Goal: Task Accomplishment & Management: Manage account settings

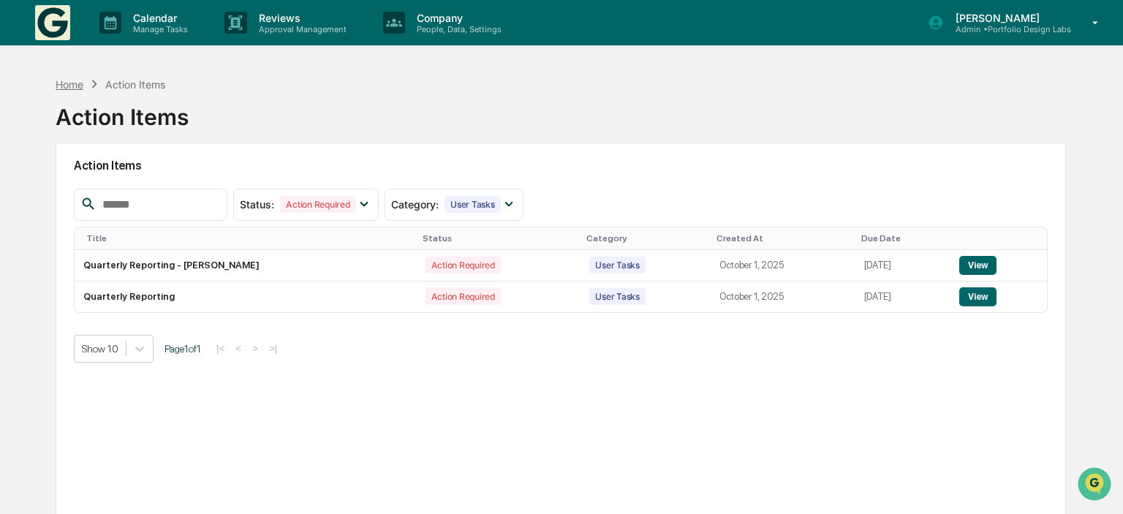
click at [80, 89] on div "Home" at bounding box center [70, 84] width 28 height 12
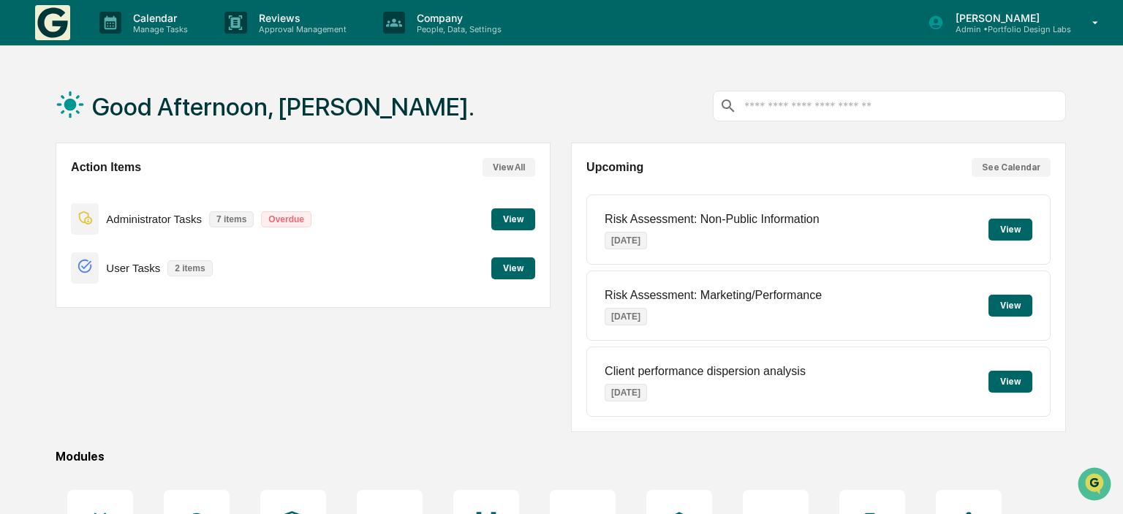
click at [994, 18] on p "[PERSON_NAME]" at bounding box center [1007, 18] width 127 height 12
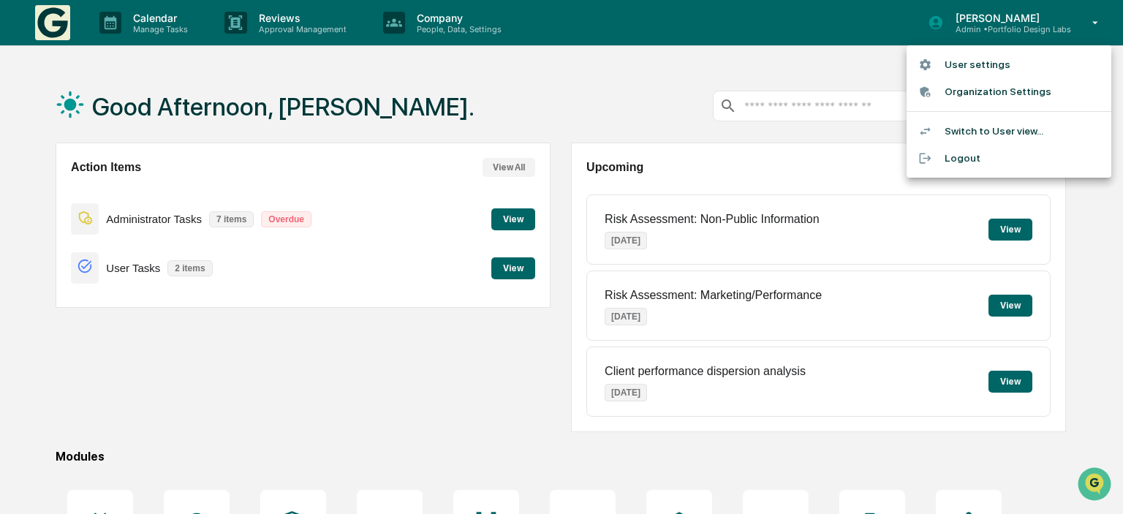
click at [983, 130] on li "Switch to User view..." at bounding box center [1009, 131] width 205 height 27
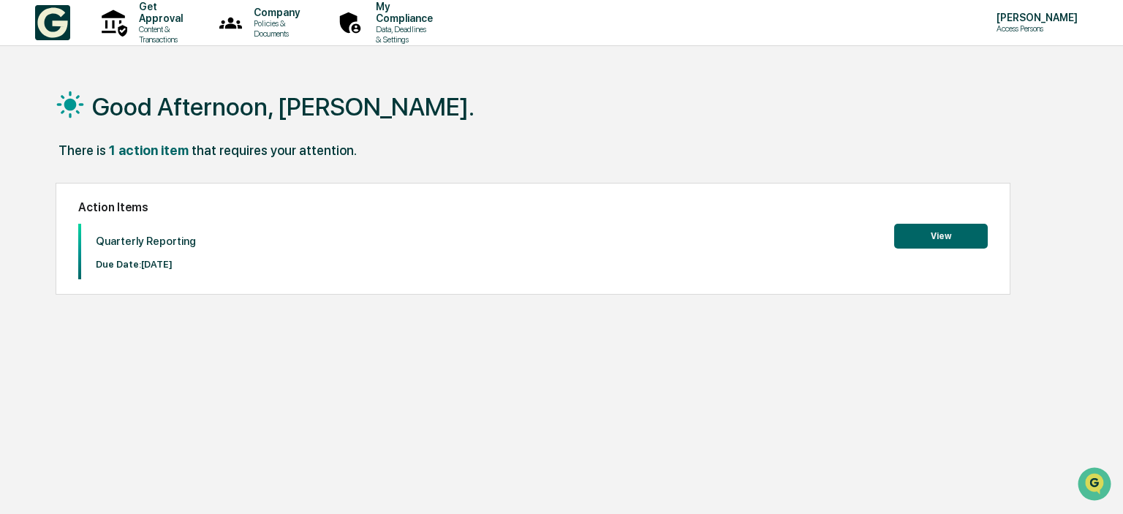
click at [917, 238] on button "View" at bounding box center [941, 236] width 94 height 25
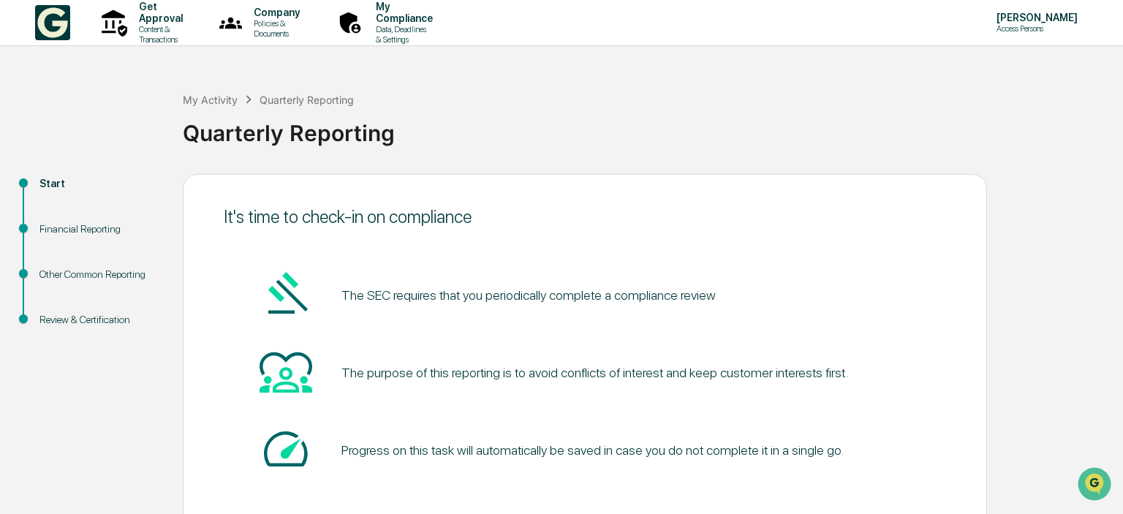
scroll to position [74, 0]
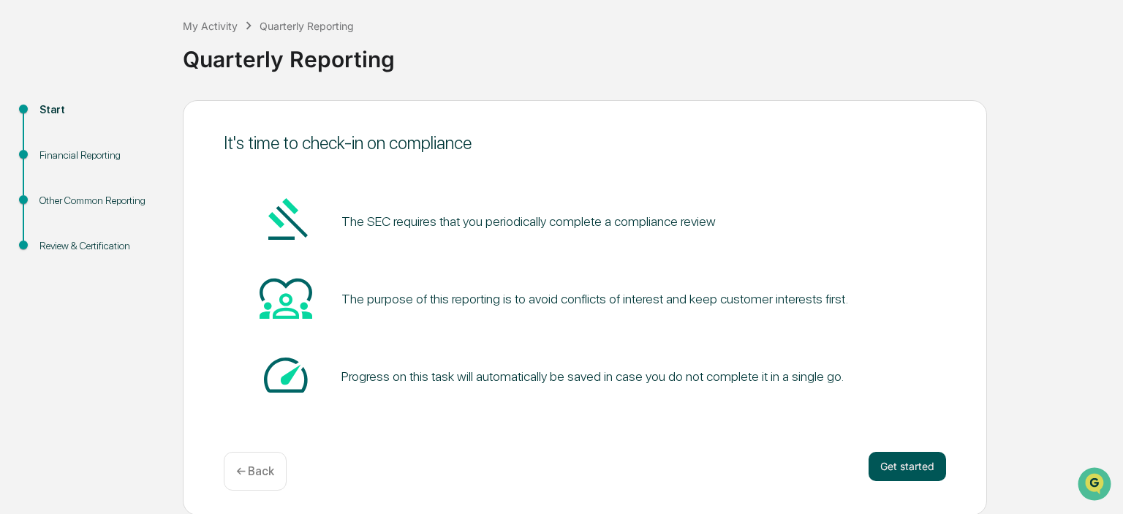
click at [877, 466] on button "Get started" at bounding box center [908, 466] width 78 height 29
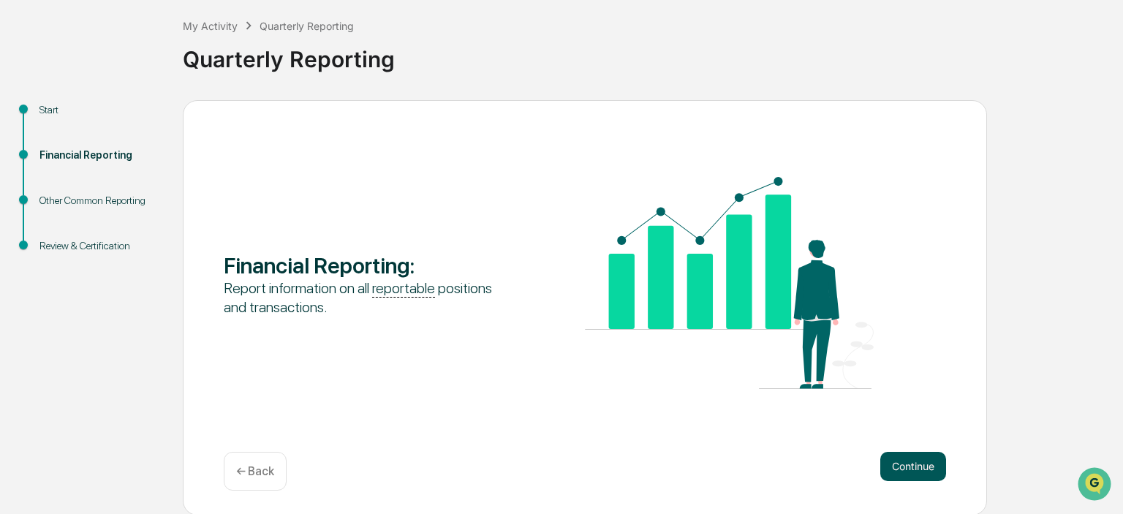
click at [935, 455] on button "Continue" at bounding box center [913, 466] width 66 height 29
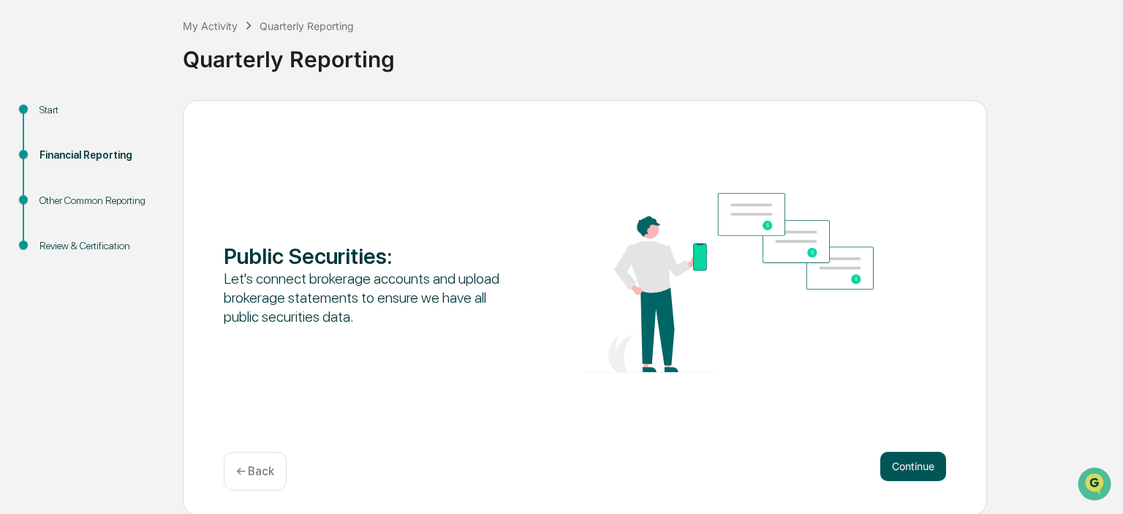
click at [929, 466] on button "Continue" at bounding box center [913, 466] width 66 height 29
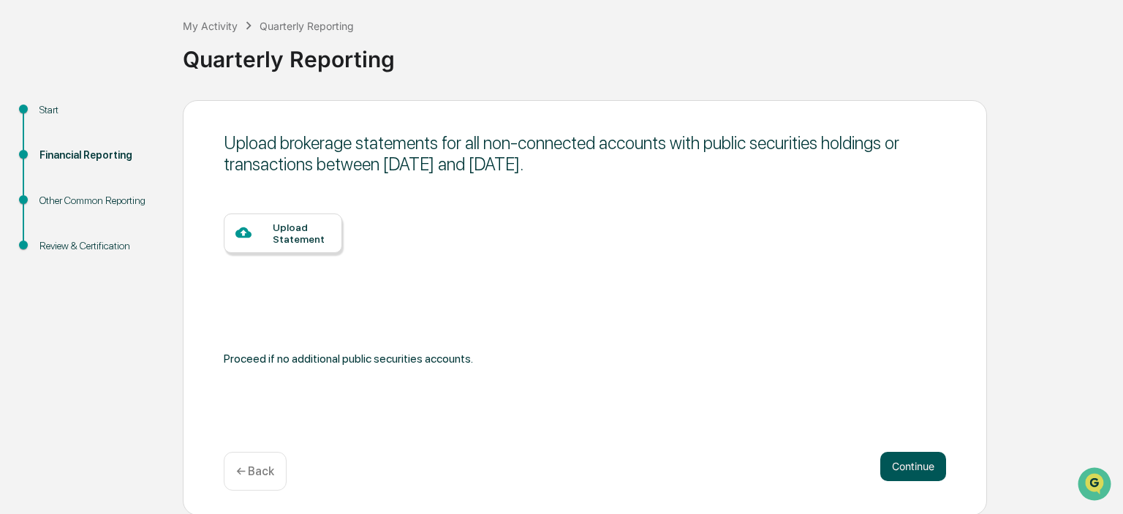
click at [911, 464] on button "Continue" at bounding box center [913, 466] width 66 height 29
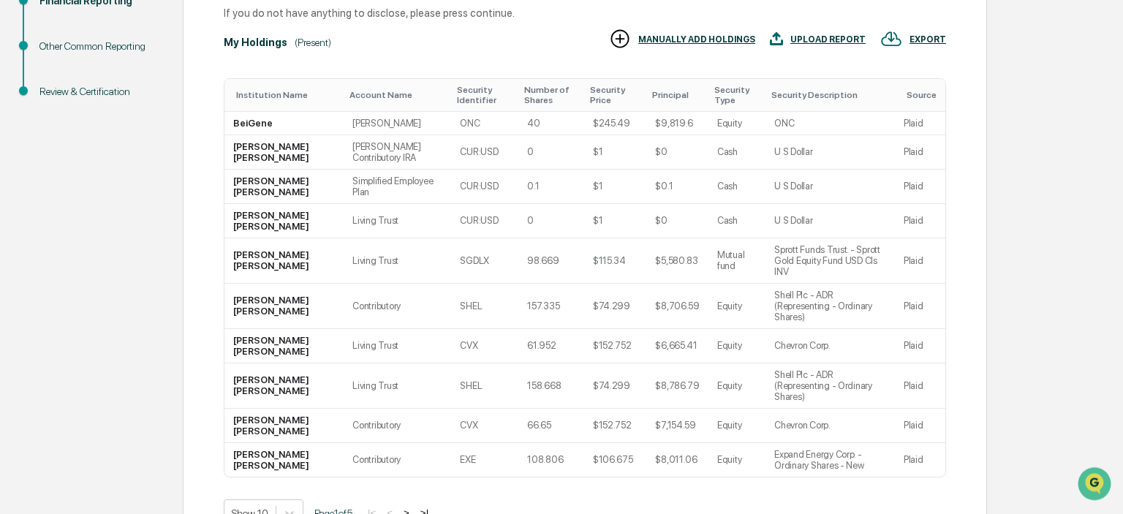
scroll to position [298, 0]
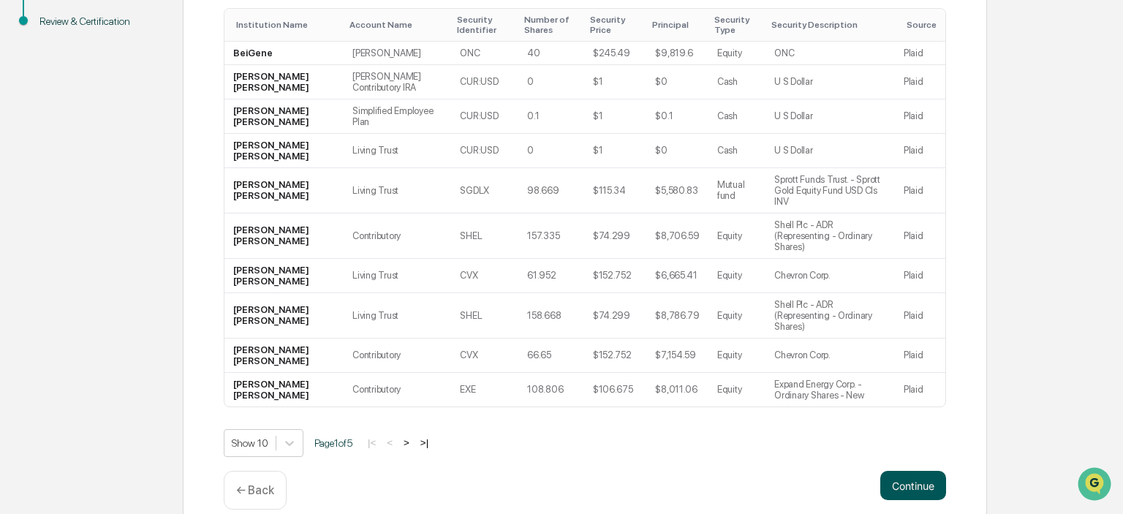
click at [912, 471] on button "Continue" at bounding box center [913, 485] width 66 height 29
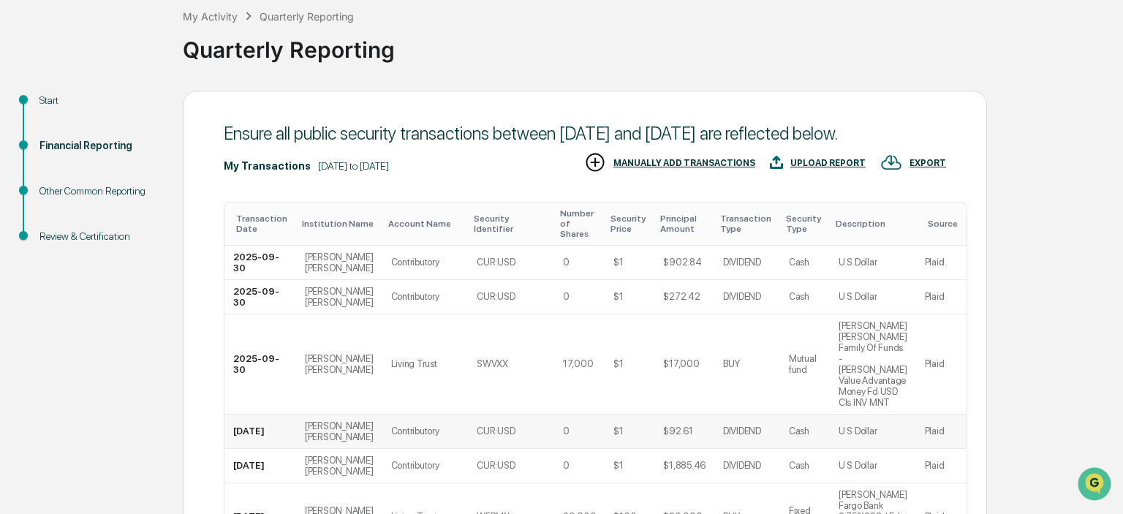
scroll to position [398, 0]
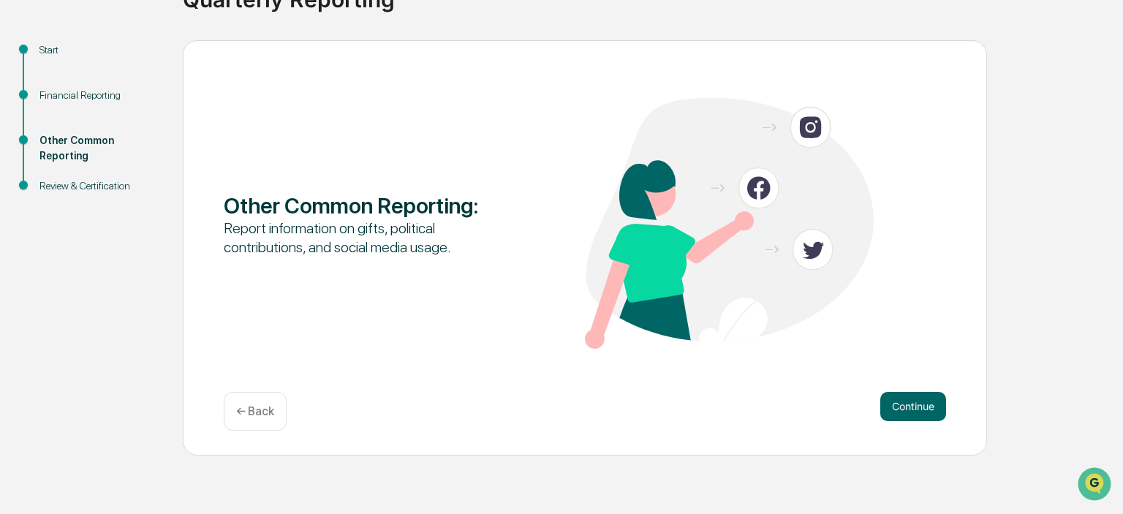
scroll to position [74, 0]
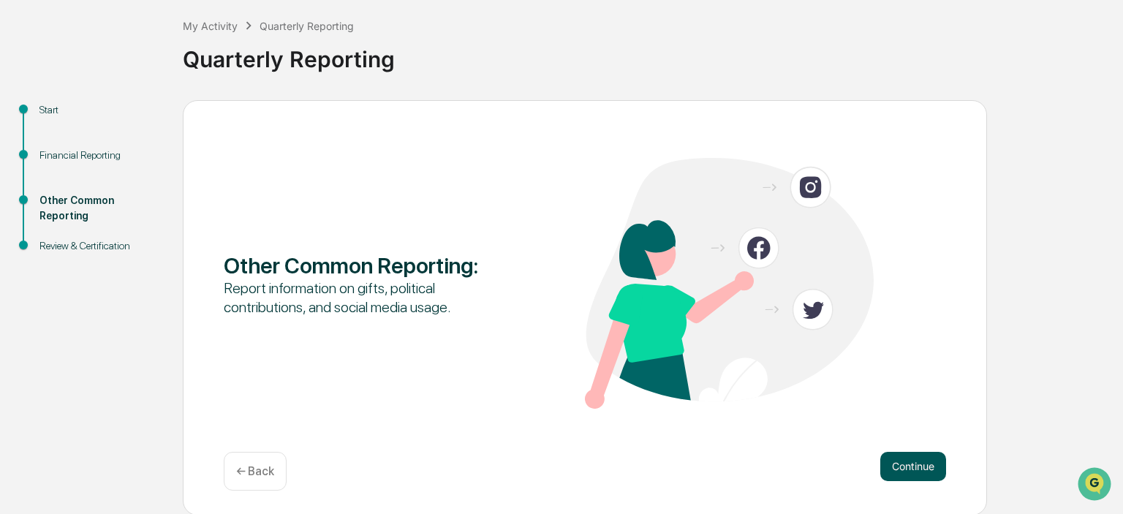
click at [882, 463] on button "Continue" at bounding box center [913, 466] width 66 height 29
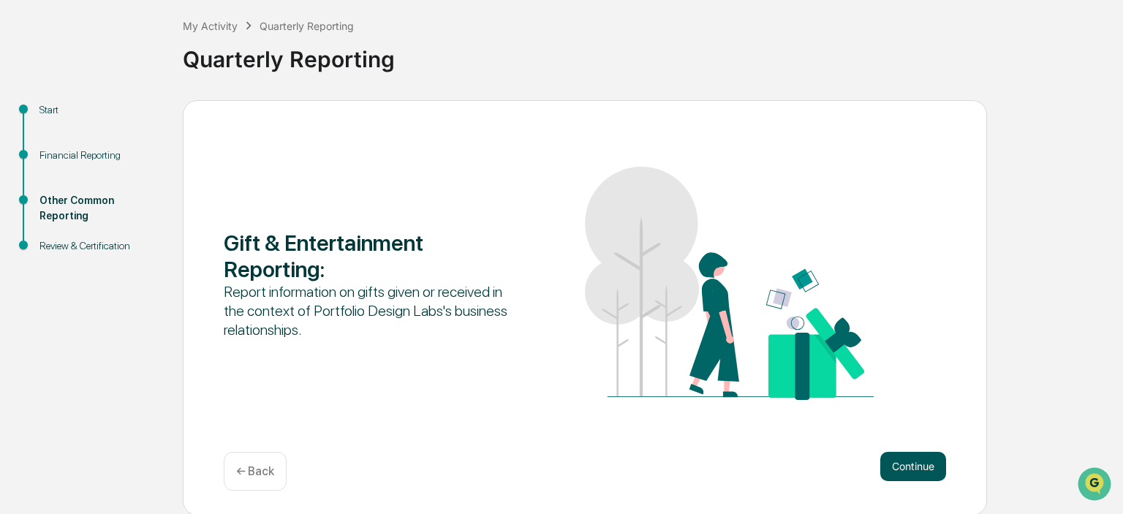
click at [912, 464] on button "Continue" at bounding box center [913, 466] width 66 height 29
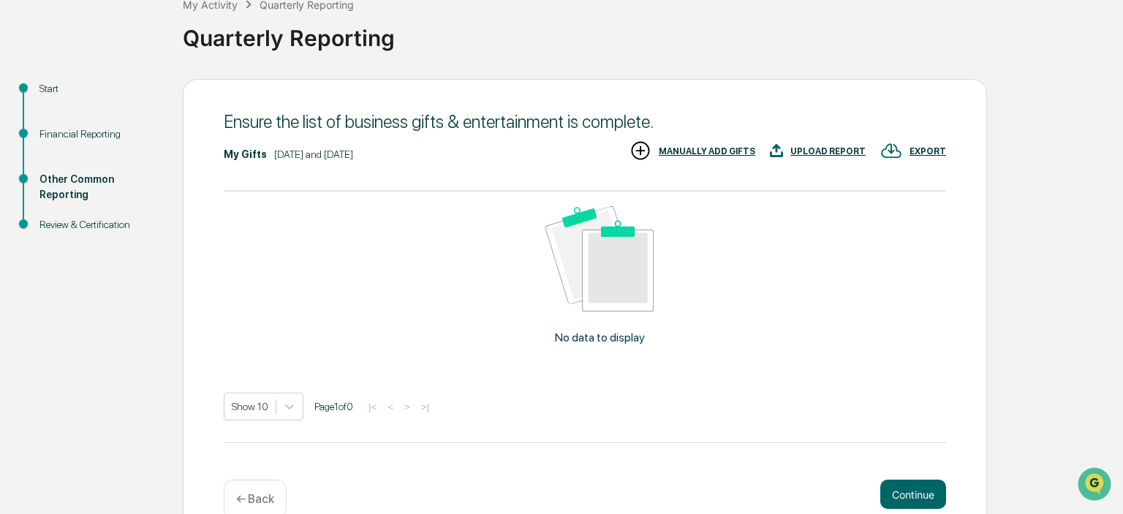
scroll to position [123, 0]
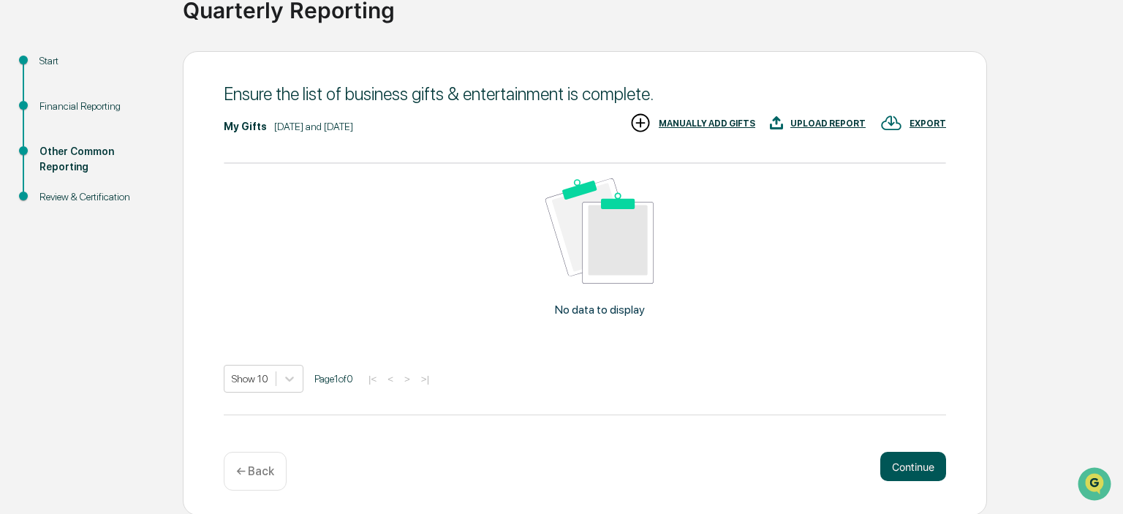
click at [899, 466] on button "Continue" at bounding box center [913, 466] width 66 height 29
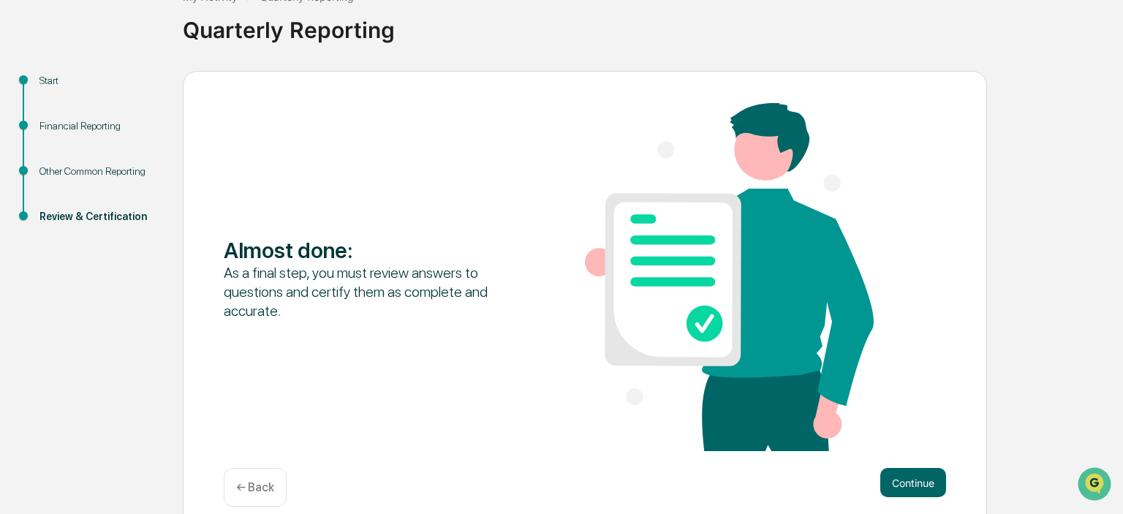
scroll to position [120, 0]
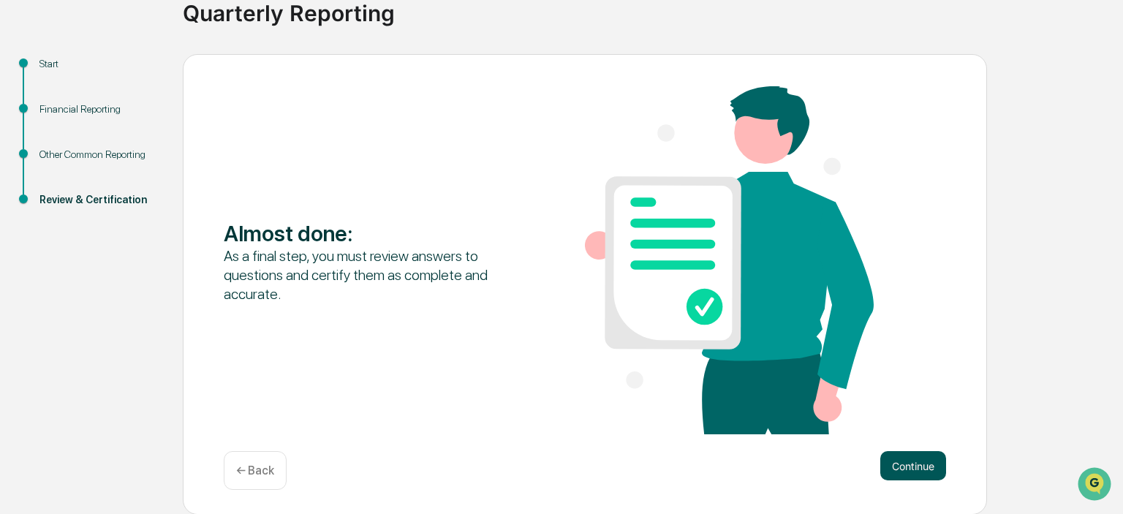
click at [914, 469] on button "Continue" at bounding box center [913, 465] width 66 height 29
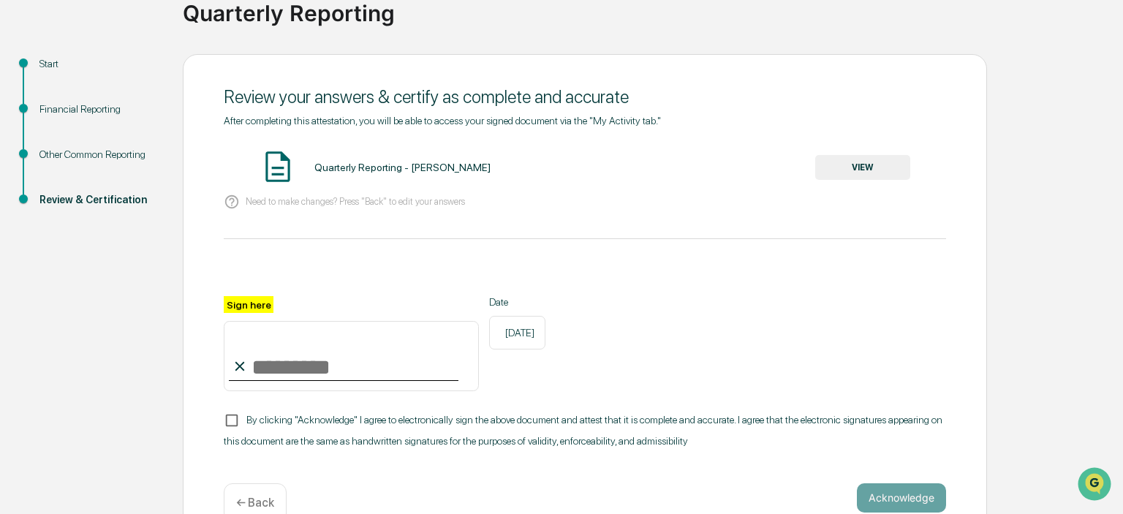
click at [834, 167] on button "VIEW" at bounding box center [862, 167] width 95 height 25
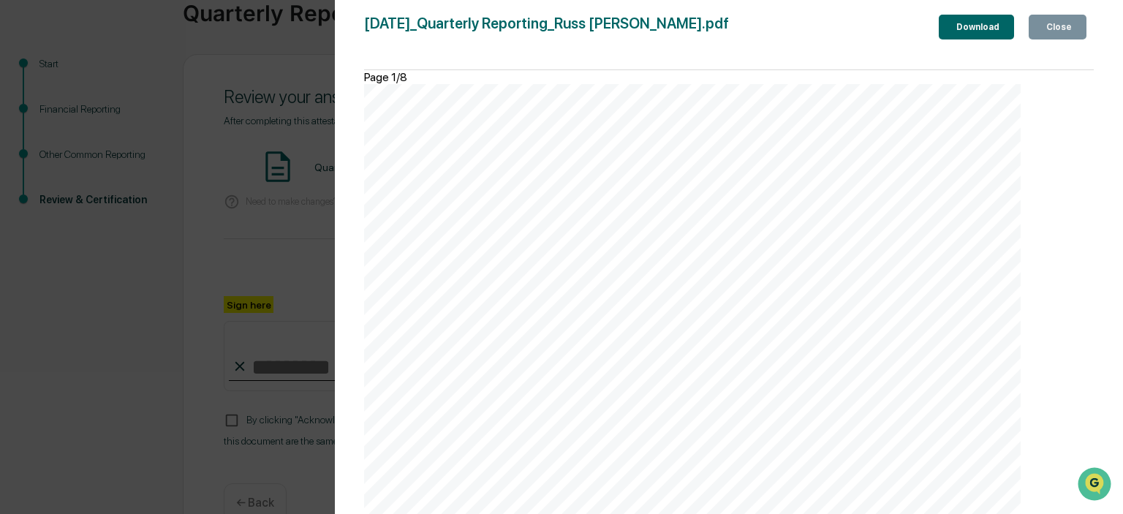
scroll to position [1937, 0]
click at [1029, 25] on button "Close" at bounding box center [1058, 27] width 58 height 25
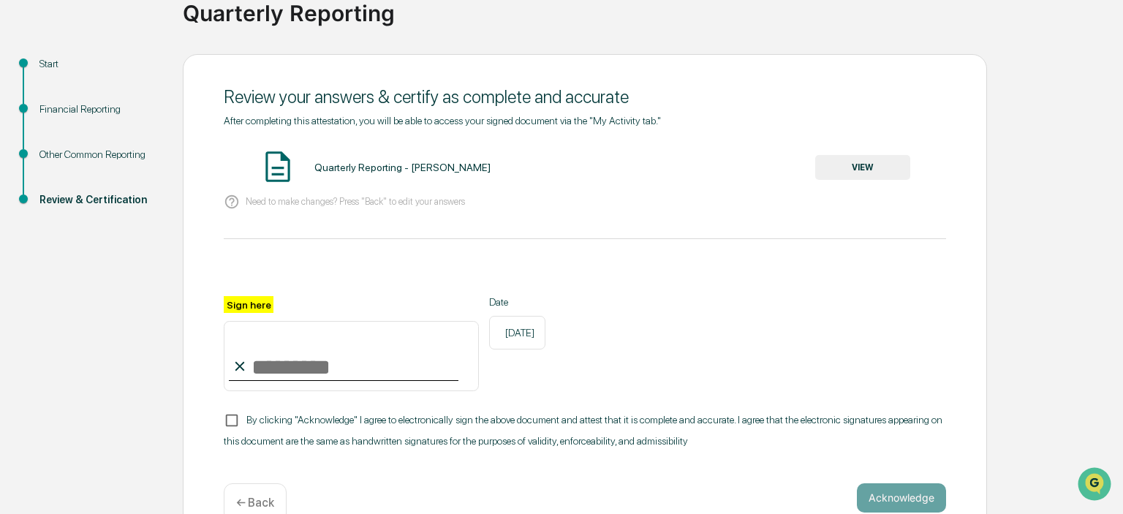
click at [344, 369] on input "Sign here" at bounding box center [351, 356] width 255 height 70
type input "**********"
click at [913, 494] on button "Acknowledge" at bounding box center [901, 497] width 89 height 29
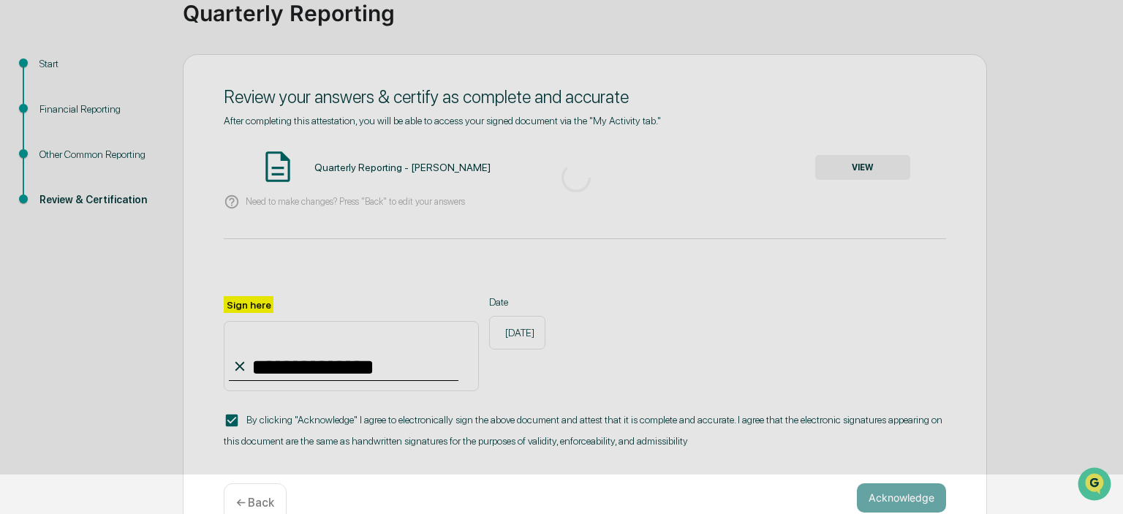
scroll to position [74, 0]
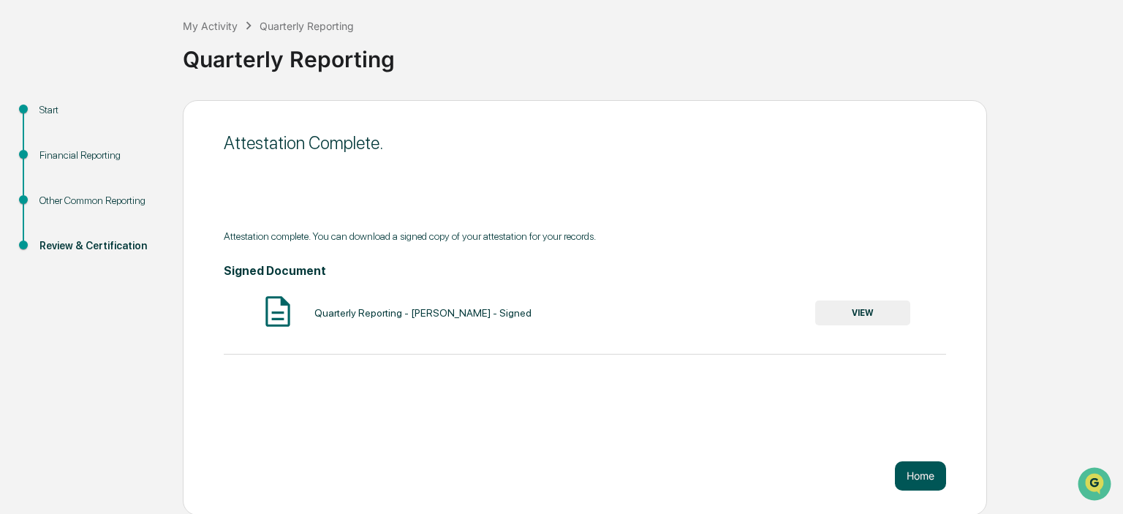
click at [918, 461] on button "Home" at bounding box center [920, 475] width 51 height 29
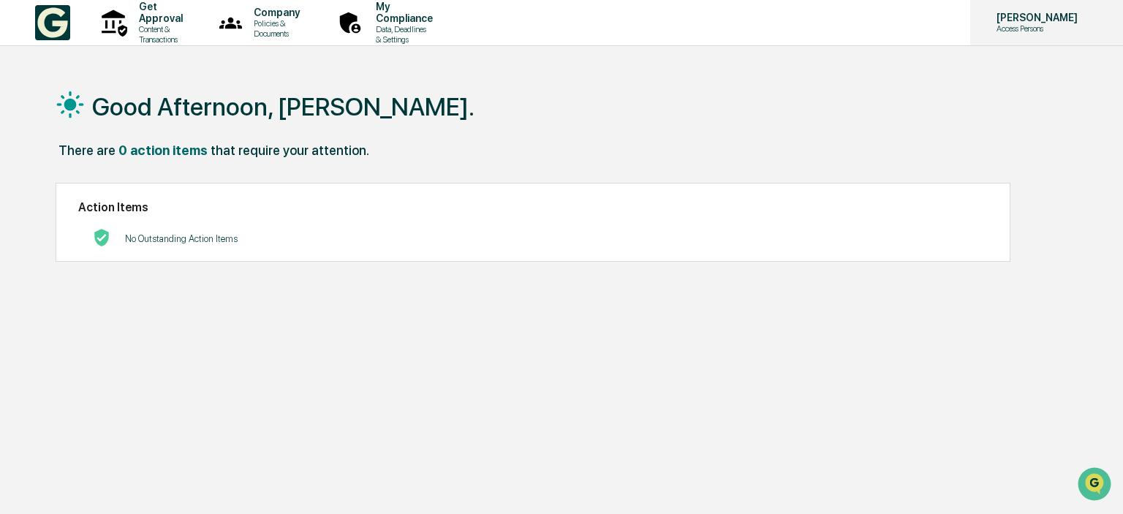
click at [1054, 12] on div "[PERSON_NAME] Access Persons" at bounding box center [1046, 22] width 153 height 45
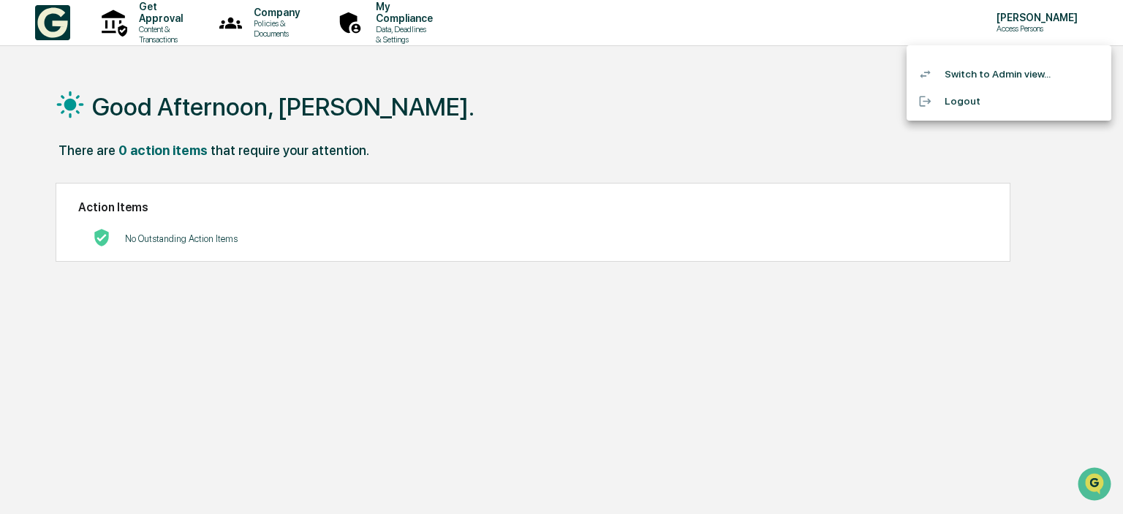
click at [1010, 72] on li "Switch to Admin view..." at bounding box center [1009, 74] width 205 height 27
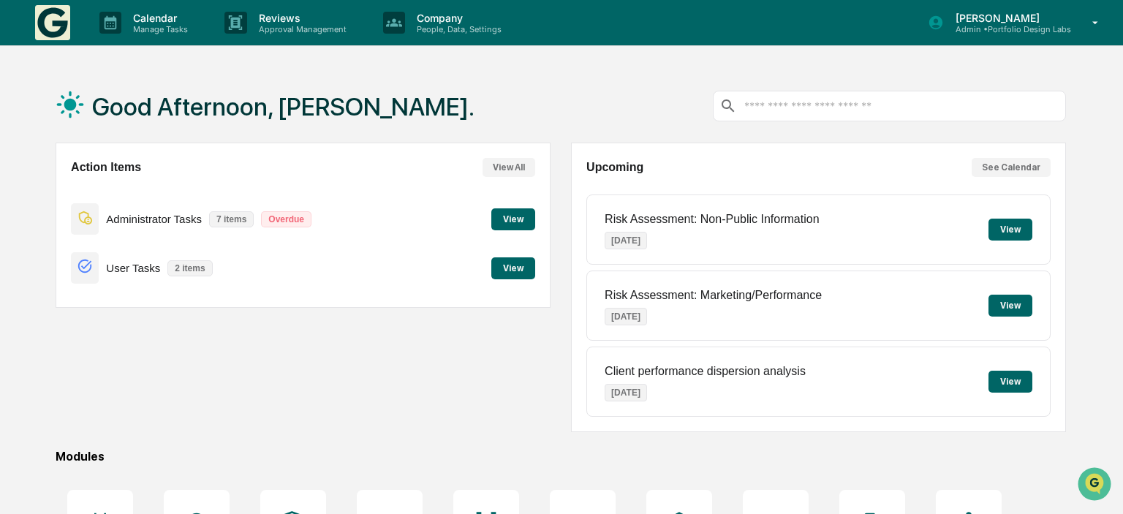
click at [20, 267] on div "Good Afternoon, [PERSON_NAME]. Action Items View All Administrator Tasks 7 item…" at bounding box center [561, 388] width 1123 height 638
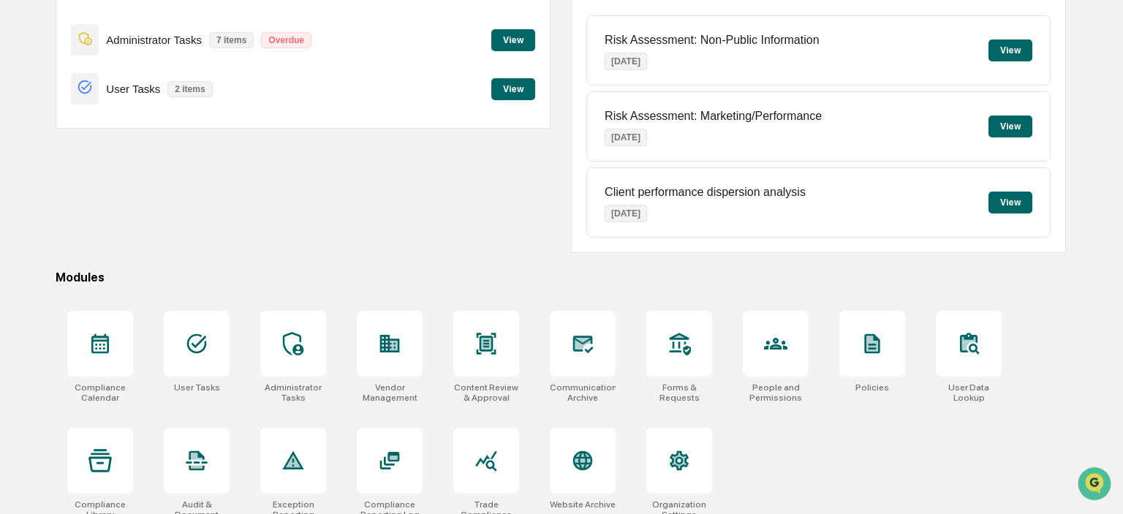
scroll to position [194, 0]
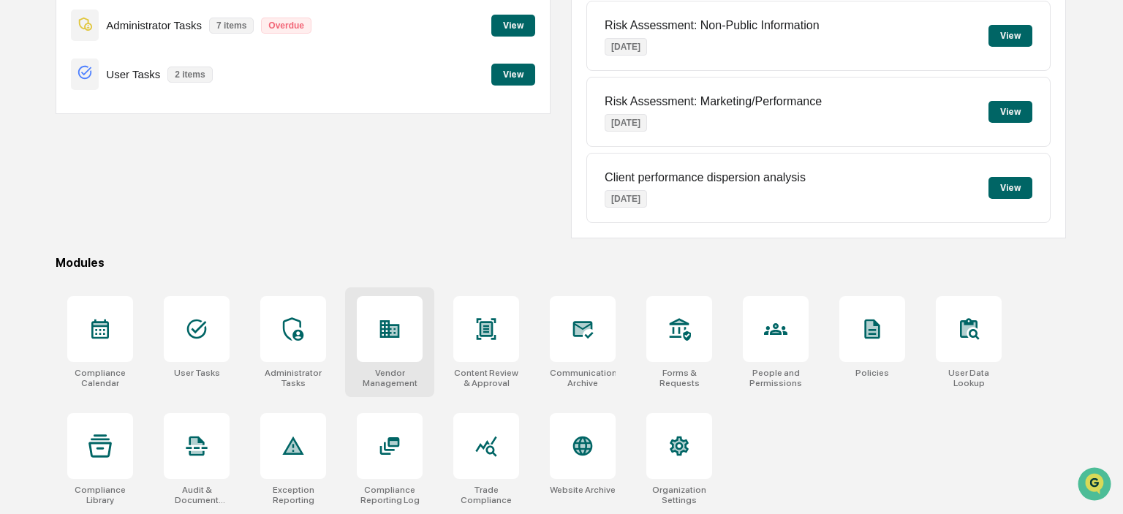
click at [374, 347] on div at bounding box center [390, 329] width 66 height 66
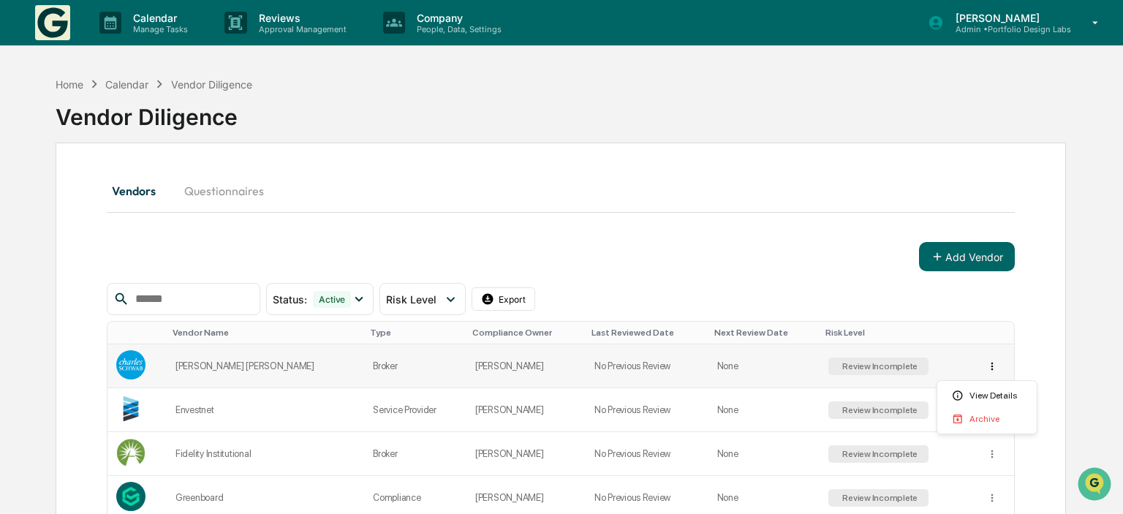
click at [991, 370] on html "Calendar Manage Tasks Reviews Approval Management Company People, Data, Setting…" at bounding box center [561, 257] width 1123 height 514
click at [991, 391] on div "View Details" at bounding box center [987, 395] width 94 height 23
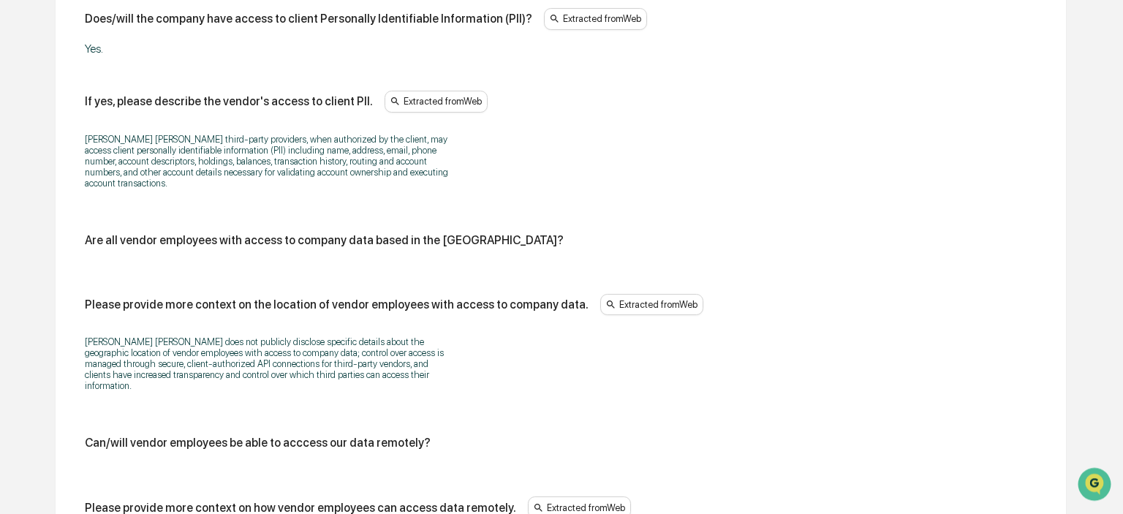
scroll to position [3011, 0]
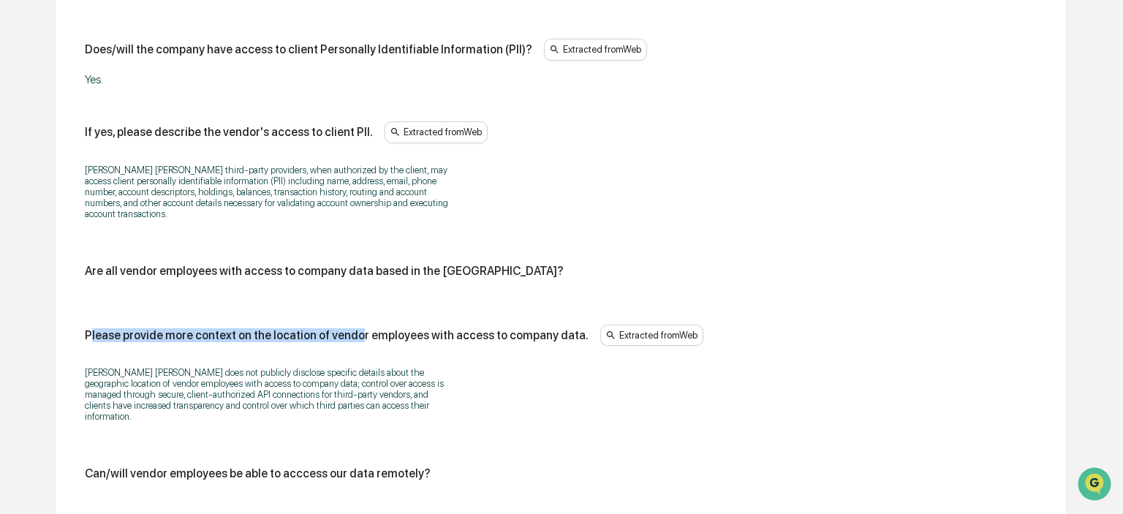
drag, startPoint x: 91, startPoint y: 322, endPoint x: 241, endPoint y: 320, distance: 149.9
click at [345, 328] on div "Please provide more context on the location of vendor employees with access to …" at bounding box center [337, 335] width 504 height 14
click at [78, 317] on div "Does/will the vendor have access to company data? Extracted from Web Yes. If ye…" at bounding box center [560, 101] width 975 height 1693
drag, startPoint x: 85, startPoint y: 445, endPoint x: 417, endPoint y: 448, distance: 332.0
click at [417, 448] on div "Does/will the vendor have access to company data? Extracted from Web Yes. If ye…" at bounding box center [560, 101] width 975 height 1693
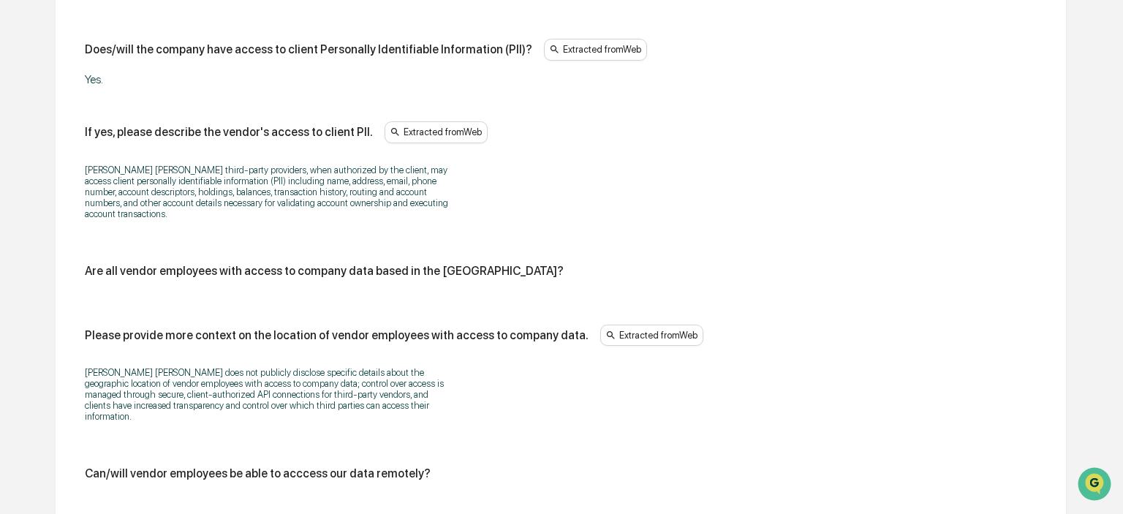
copy div "Can/will vendor employees be able to acccess our data remotely?"
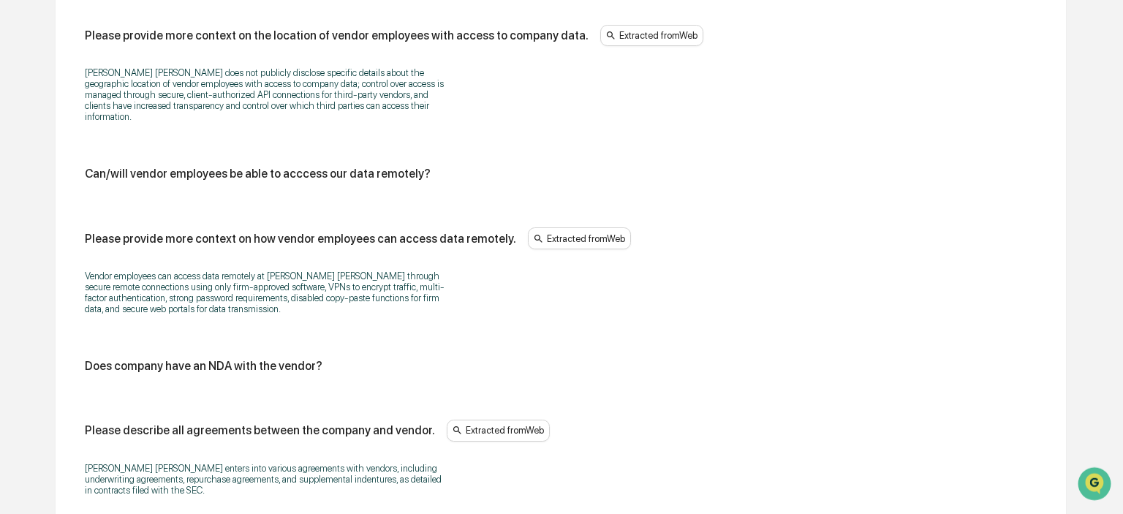
scroll to position [3319, 0]
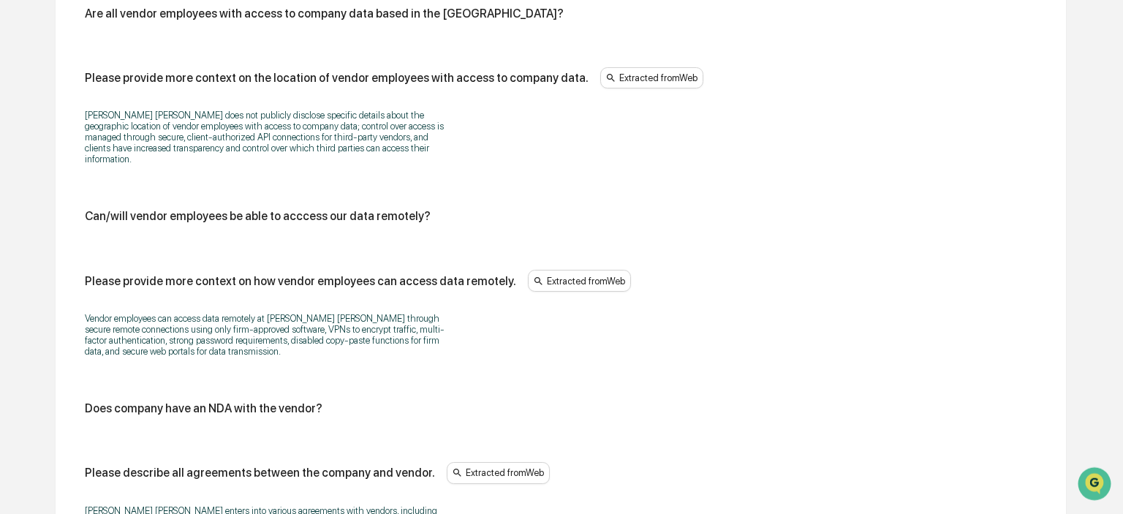
scroll to position [3474, 0]
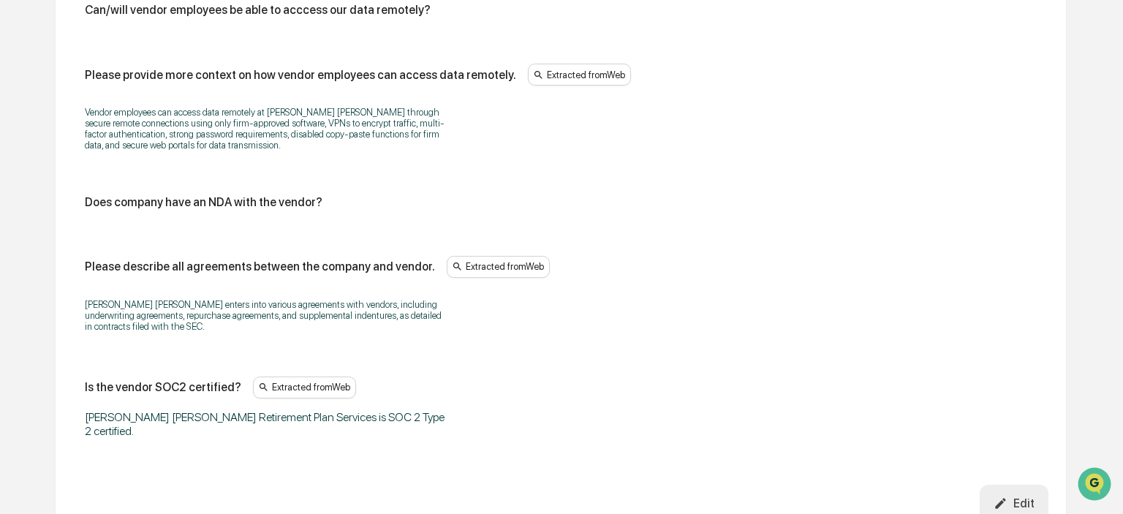
click at [1033, 485] on button "Edit" at bounding box center [1014, 503] width 69 height 37
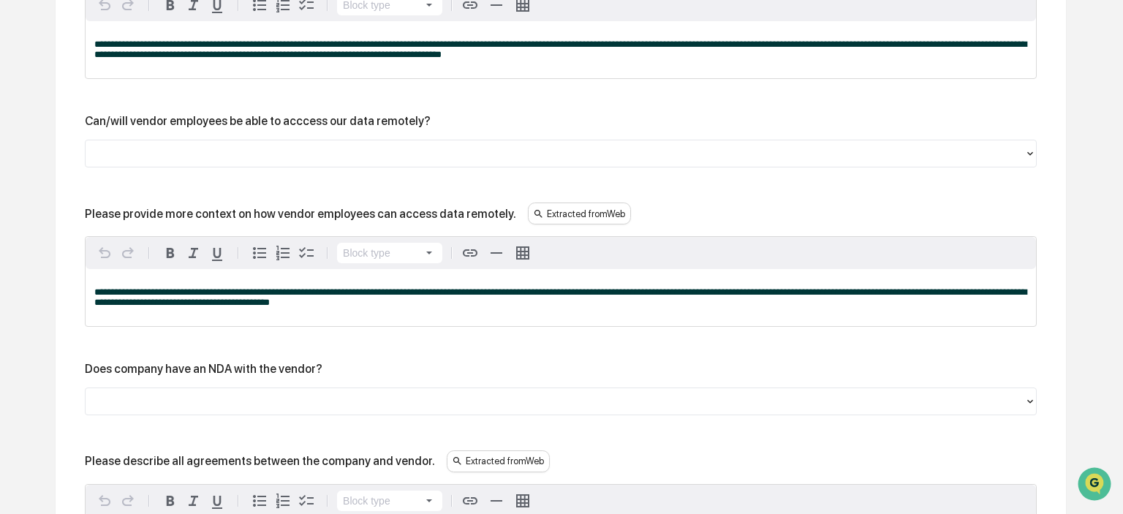
click at [359, 300] on p "**********" at bounding box center [560, 297] width 933 height 20
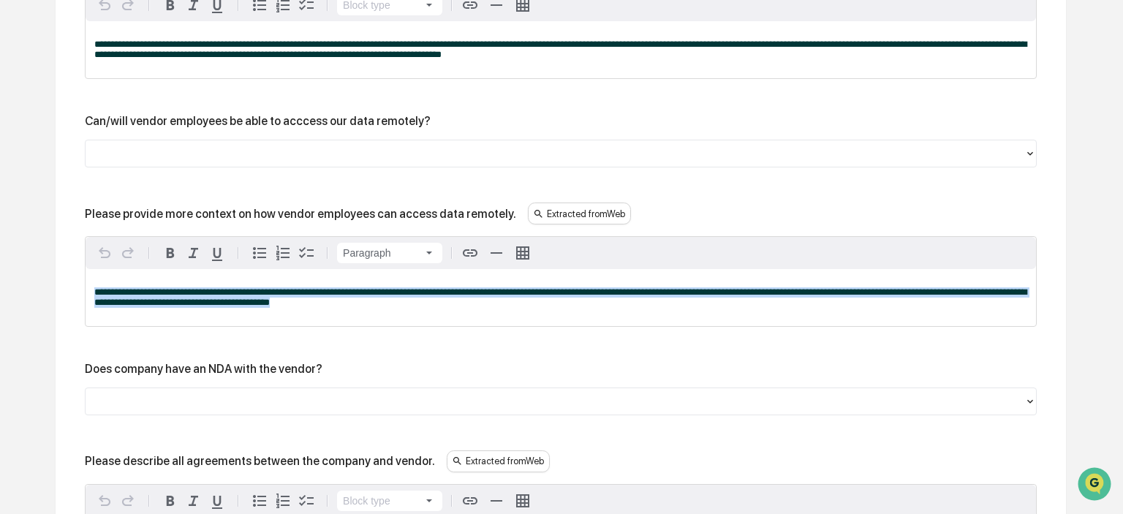
drag, startPoint x: 359, startPoint y: 300, endPoint x: 37, endPoint y: 262, distance: 324.6
copy span "**********"
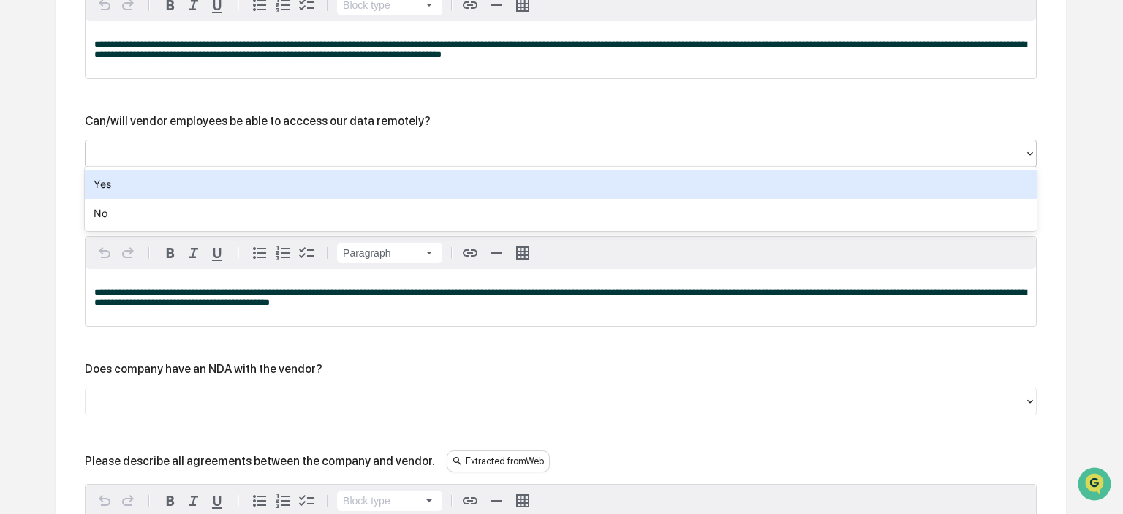
click at [135, 146] on div at bounding box center [555, 154] width 924 height 17
click at [127, 185] on div "Yes" at bounding box center [561, 184] width 952 height 29
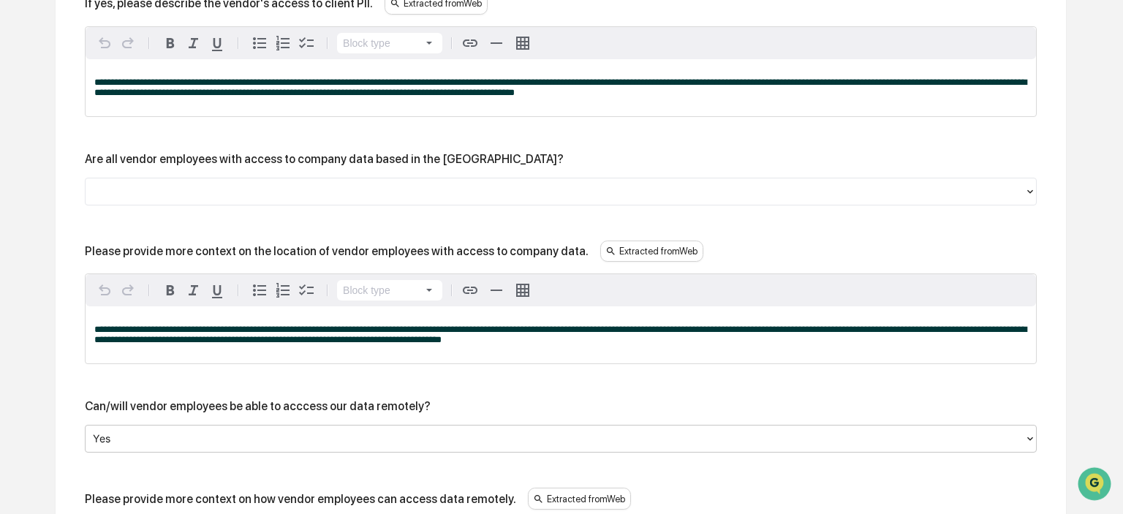
scroll to position [3165, 0]
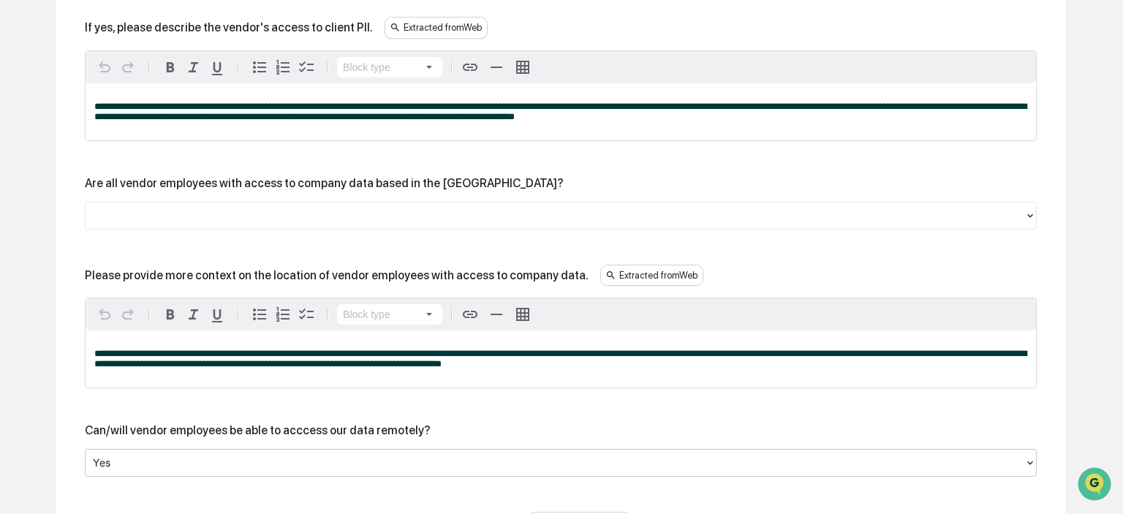
click at [135, 207] on div at bounding box center [555, 215] width 924 height 17
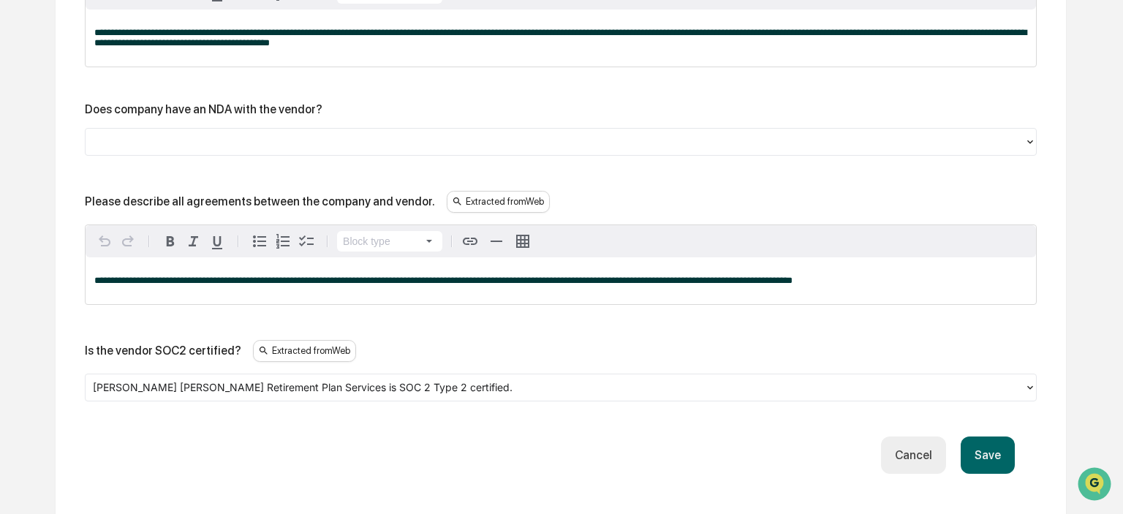
scroll to position [3706, 0]
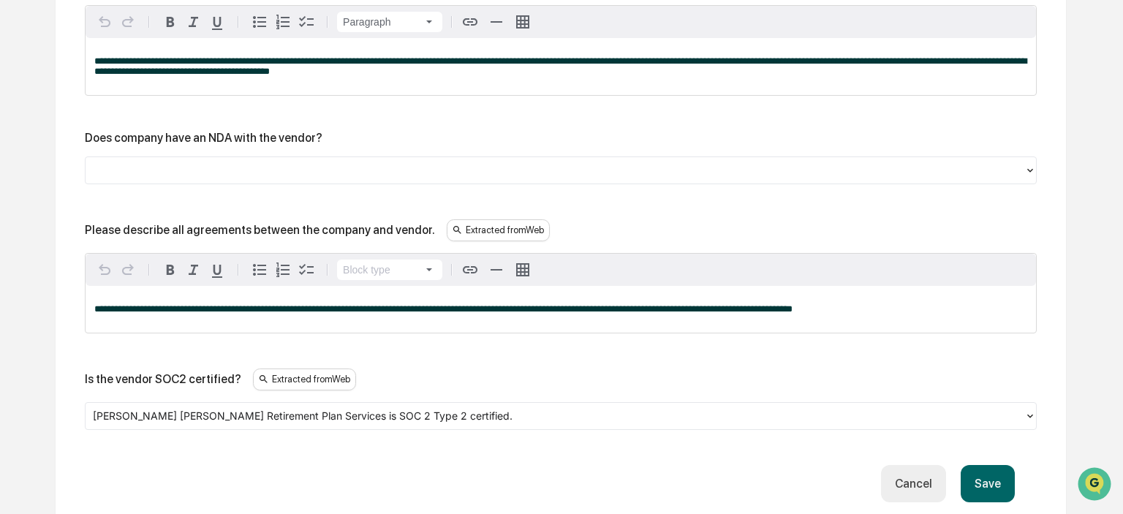
click at [1003, 479] on button "Save" at bounding box center [988, 483] width 54 height 37
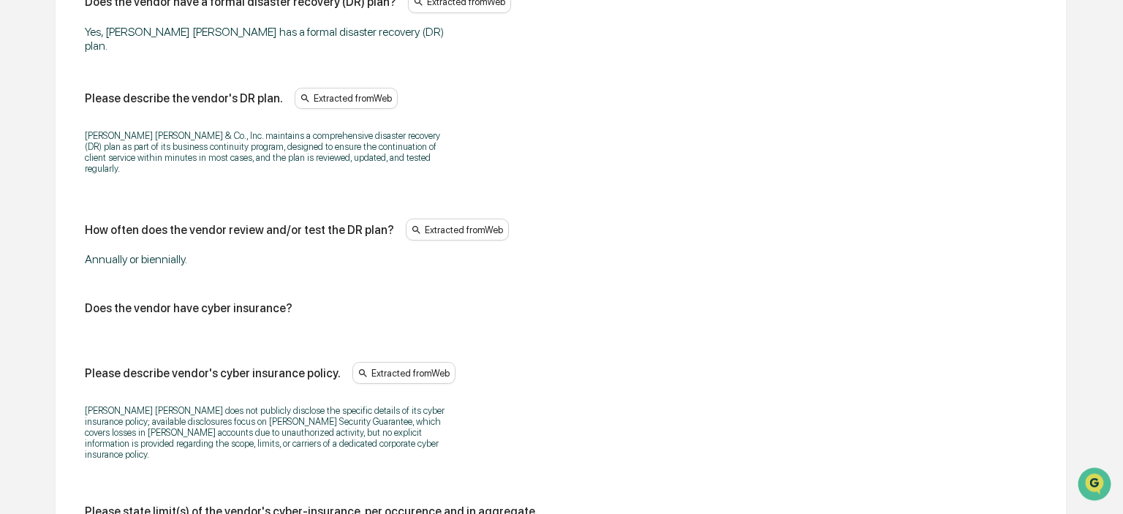
scroll to position [4169, 0]
click at [156, 265] on div "Does the vendor have a formal disaster recovery (DR) plan? Extracted from Web Y…" at bounding box center [561, 259] width 952 height 539
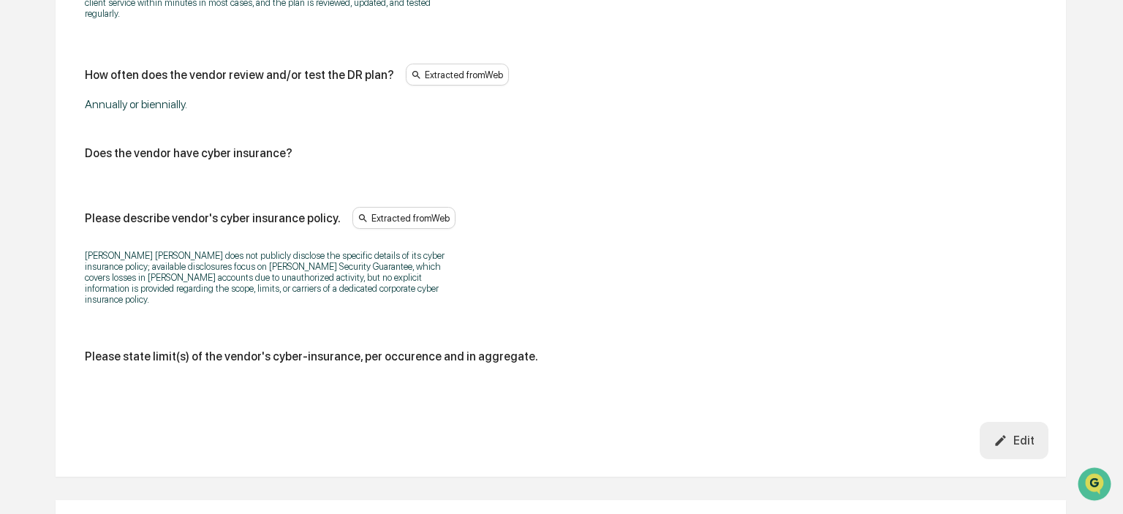
scroll to position [4323, 0]
click at [1019, 433] on div "Edit" at bounding box center [1014, 440] width 41 height 14
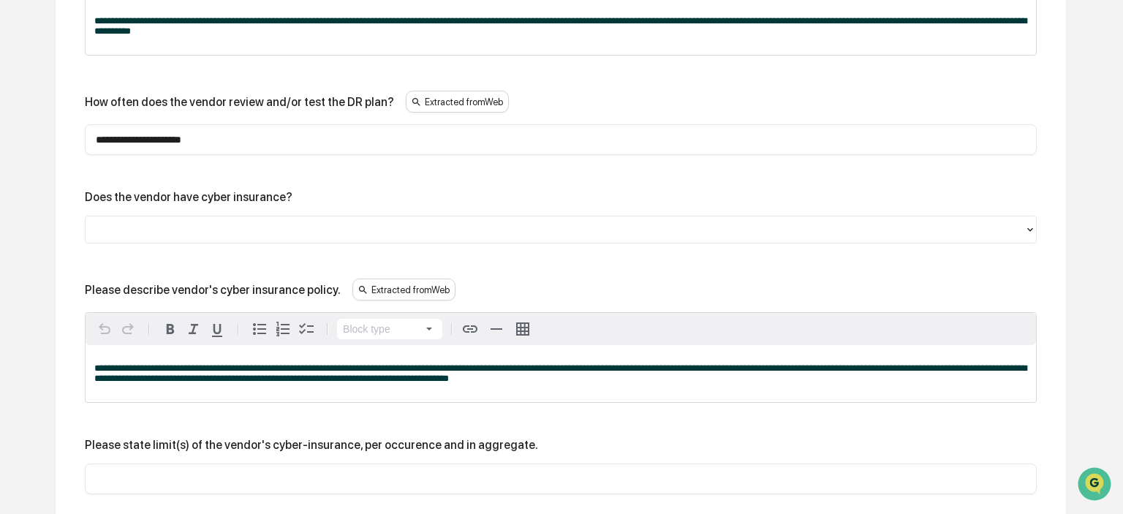
click at [185, 222] on div at bounding box center [555, 230] width 924 height 17
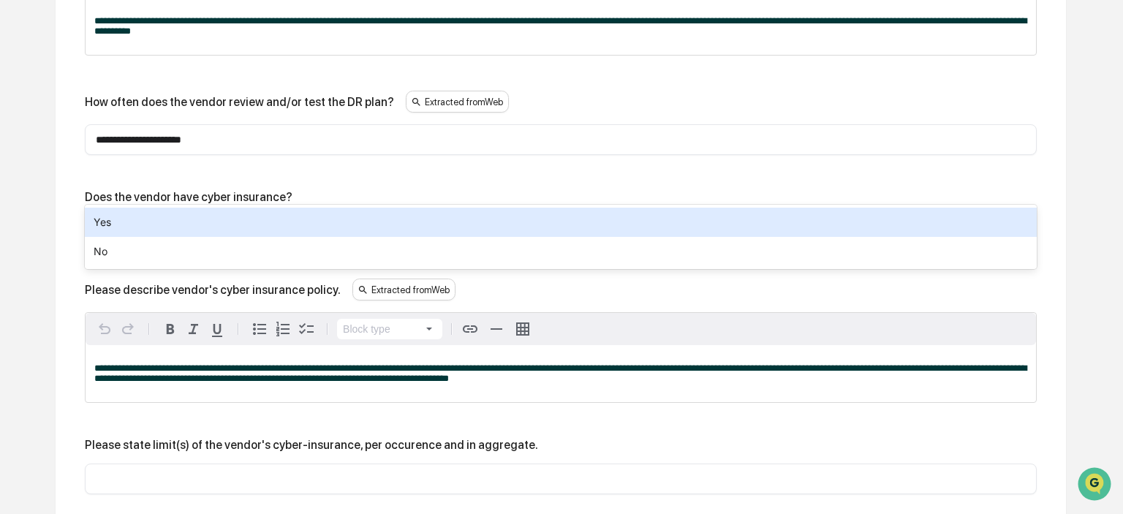
click at [167, 224] on div "Yes" at bounding box center [561, 222] width 952 height 29
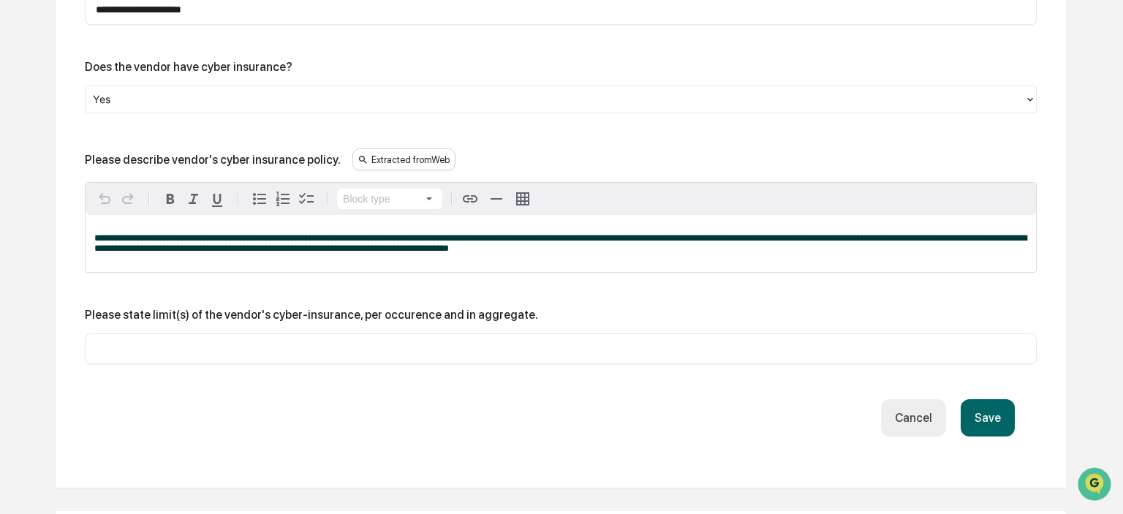
scroll to position [4478, 0]
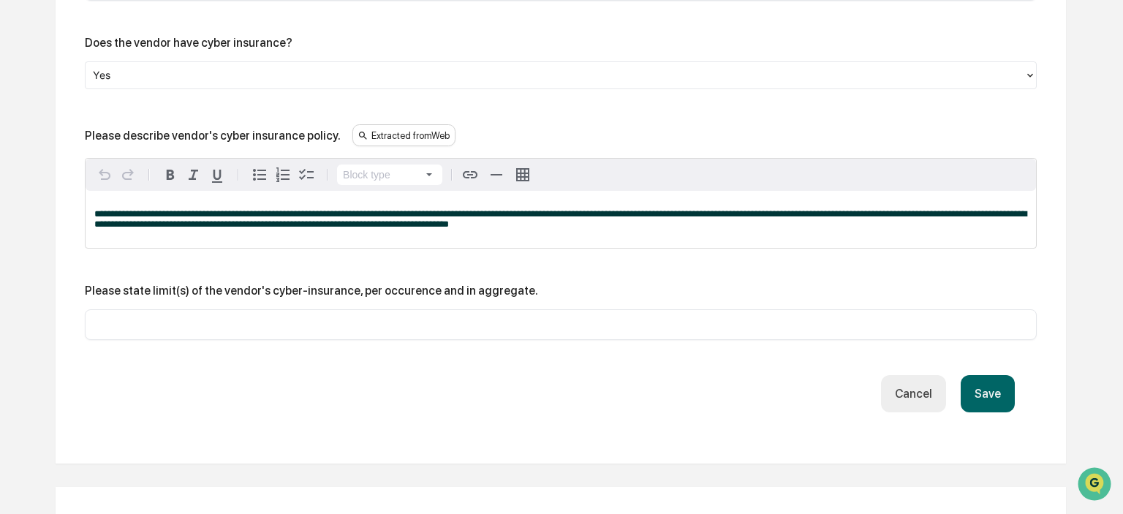
click at [1002, 375] on button "Save" at bounding box center [988, 393] width 54 height 37
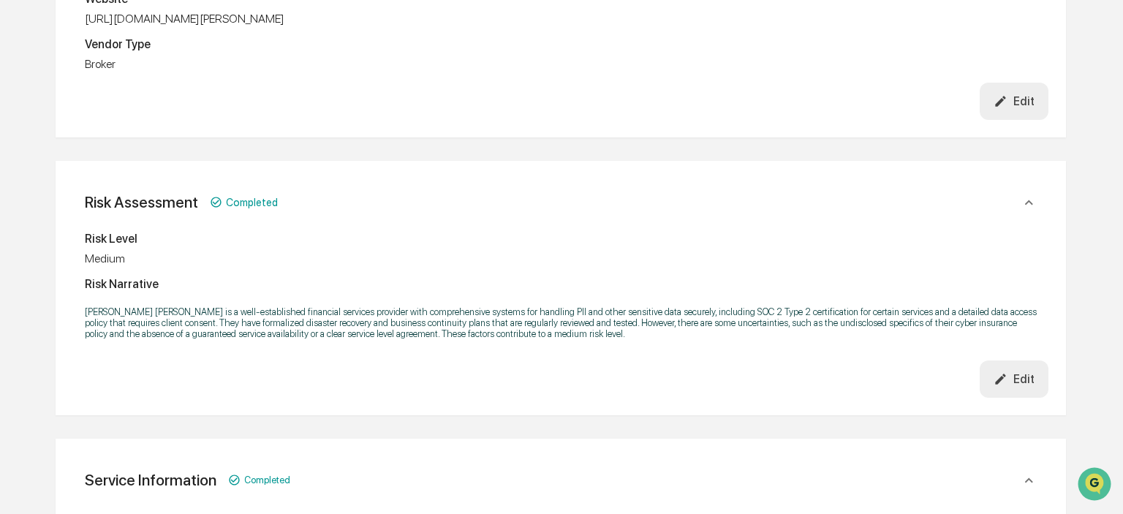
scroll to position [0, 0]
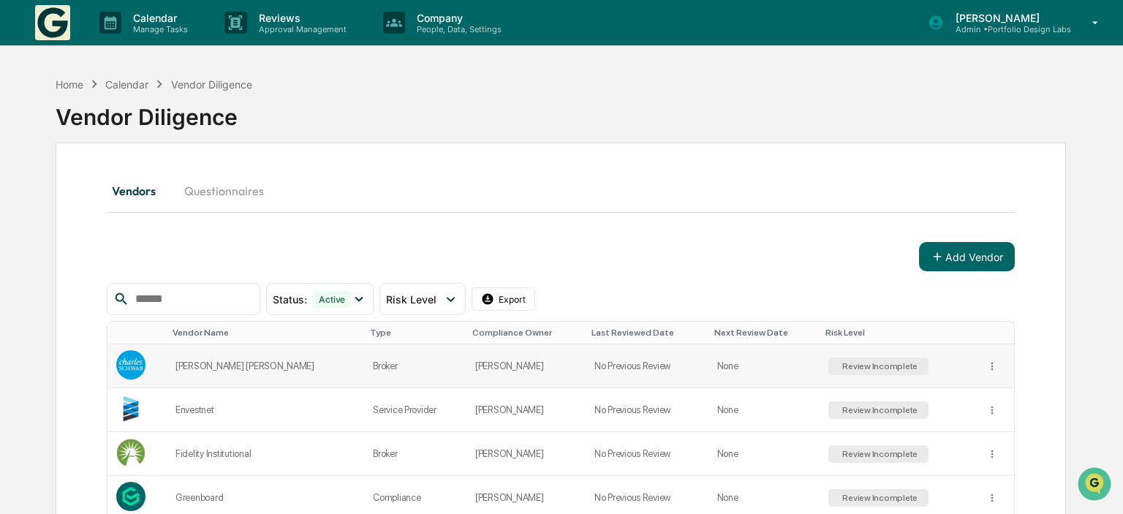
click at [885, 366] on div "Review Incomplete" at bounding box center [878, 366] width 78 height 10
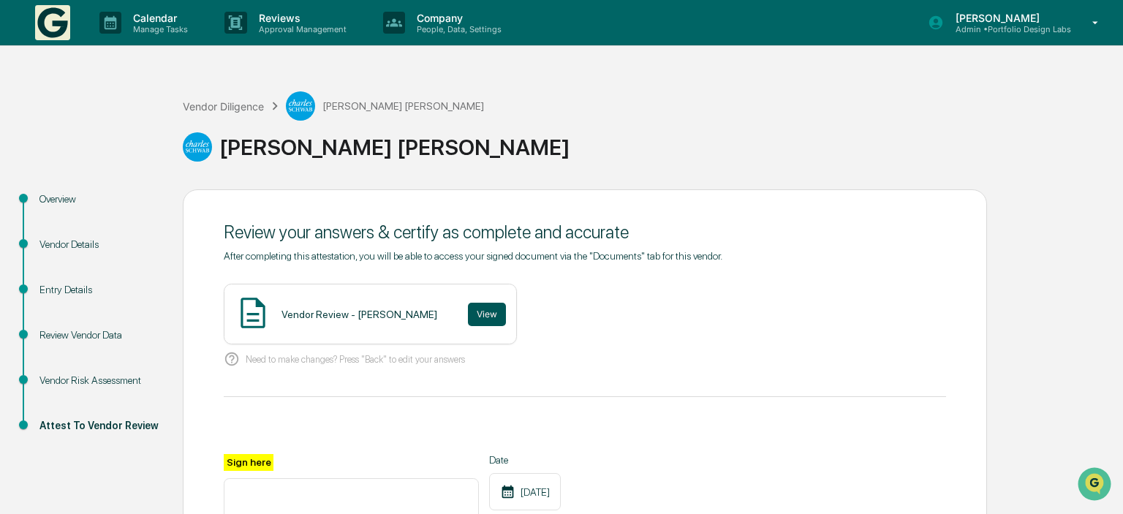
click at [468, 312] on button "View" at bounding box center [487, 314] width 38 height 23
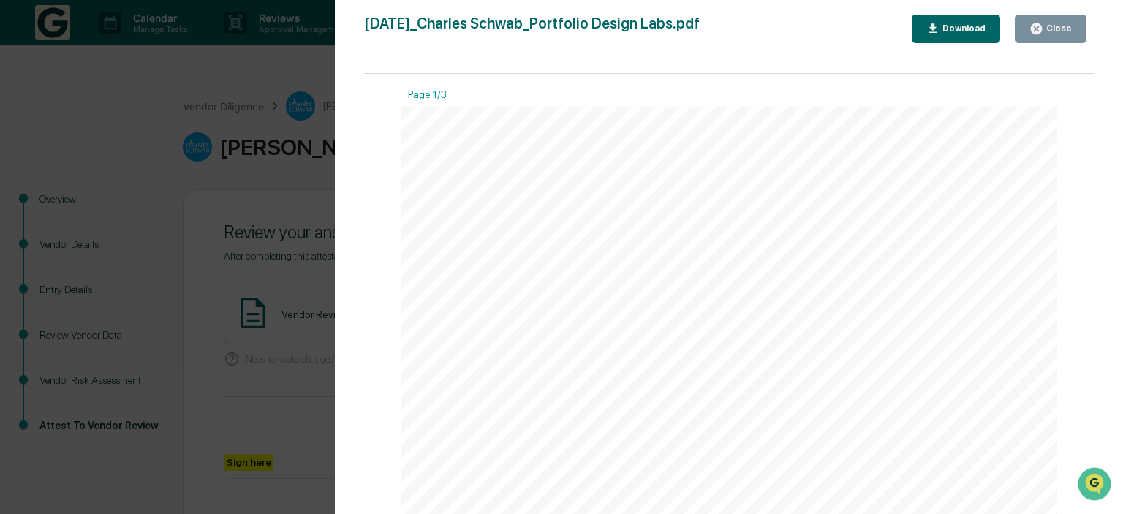
click at [1037, 21] on button "Close" at bounding box center [1051, 29] width 72 height 29
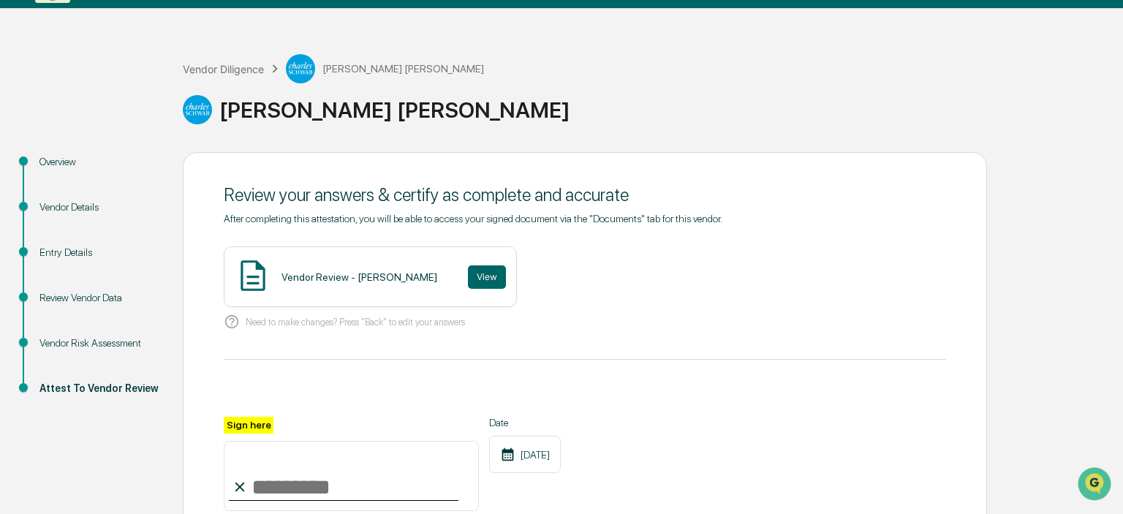
scroll to position [77, 0]
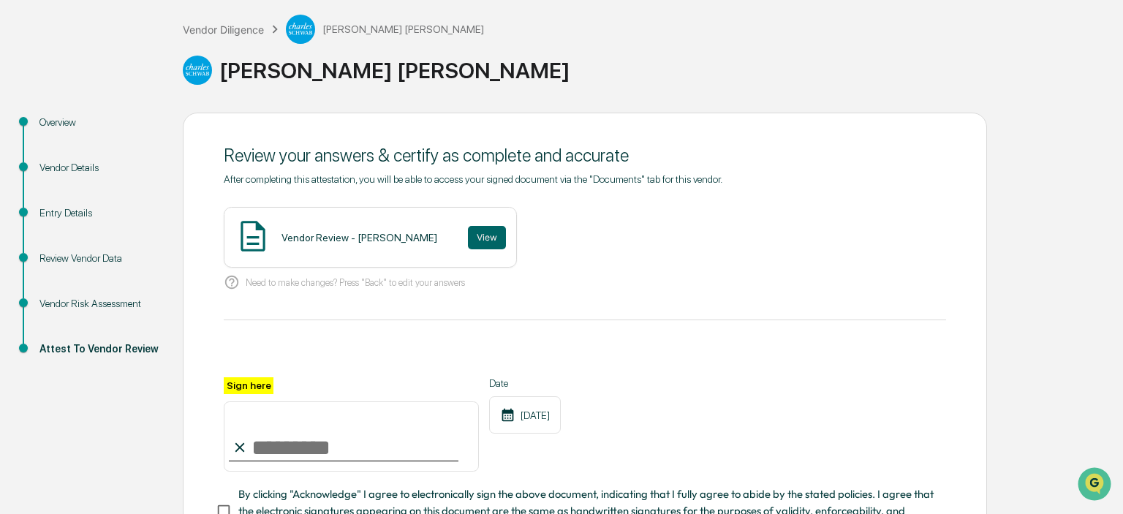
click at [408, 439] on input "Sign here" at bounding box center [351, 436] width 255 height 70
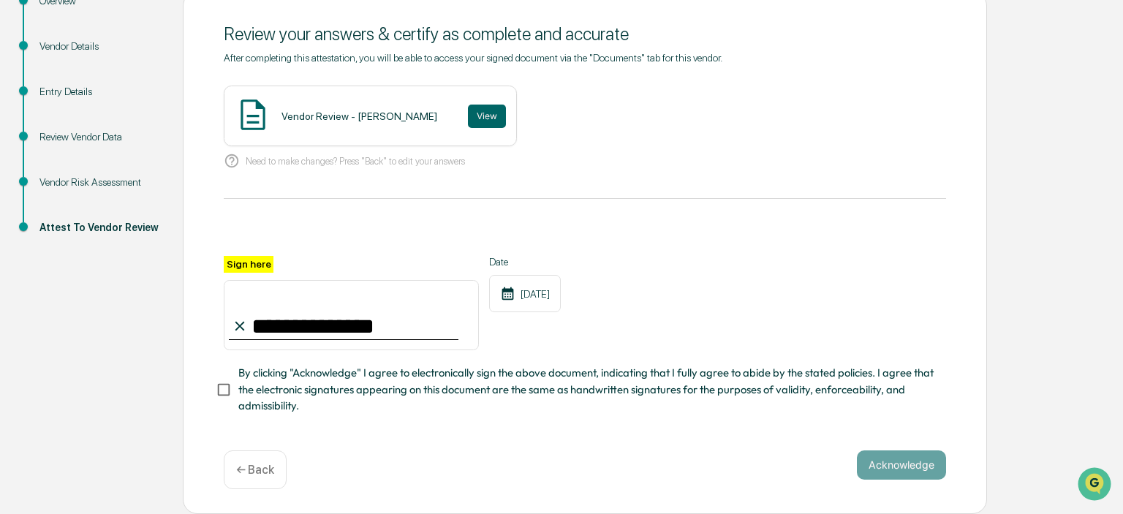
scroll to position [202, 0]
type input "**********"
click at [885, 467] on button "Acknowledge" at bounding box center [901, 464] width 89 height 29
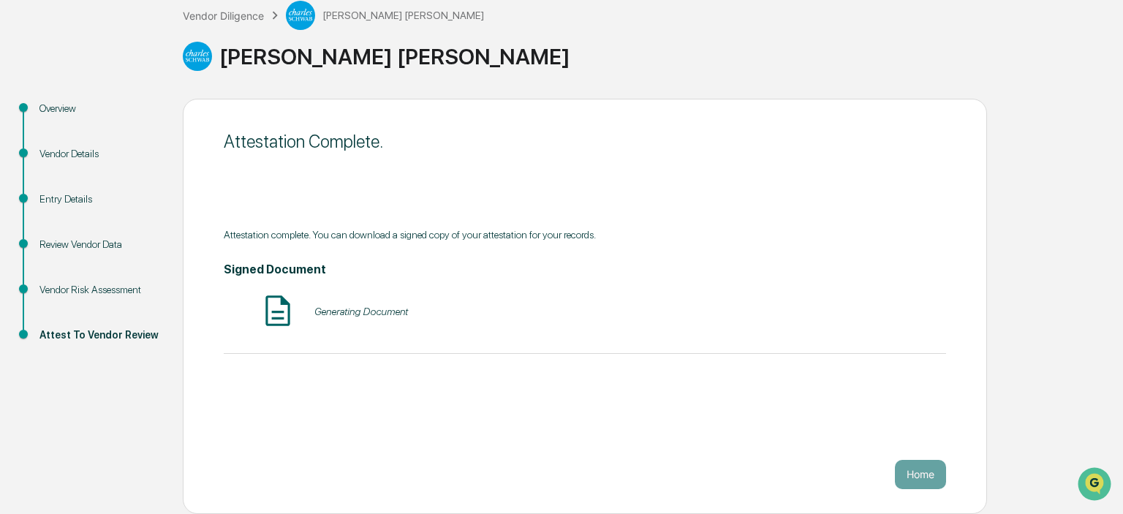
scroll to position [90, 0]
click at [904, 472] on button "Home" at bounding box center [920, 475] width 51 height 29
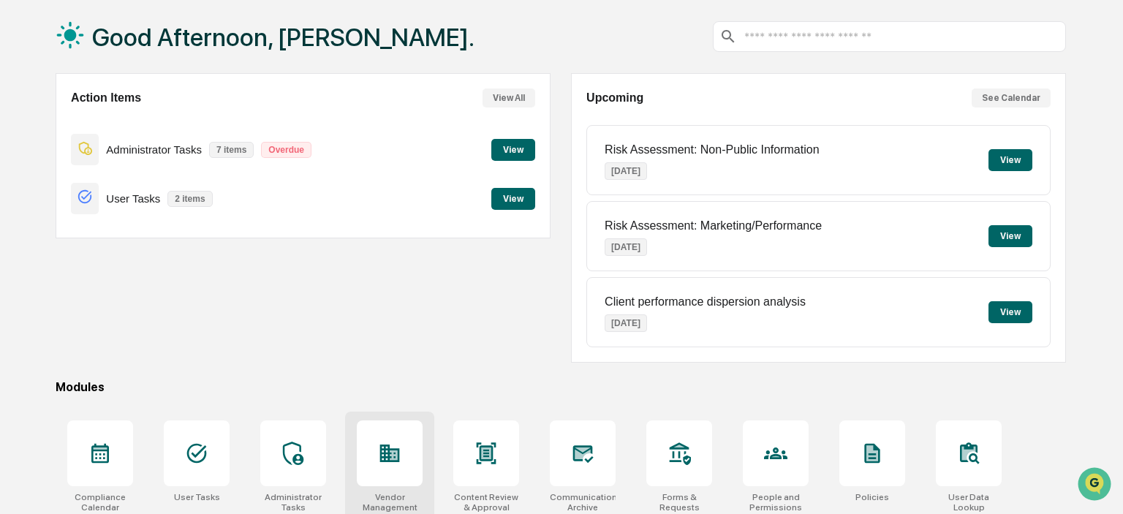
click at [382, 435] on div at bounding box center [390, 453] width 66 height 66
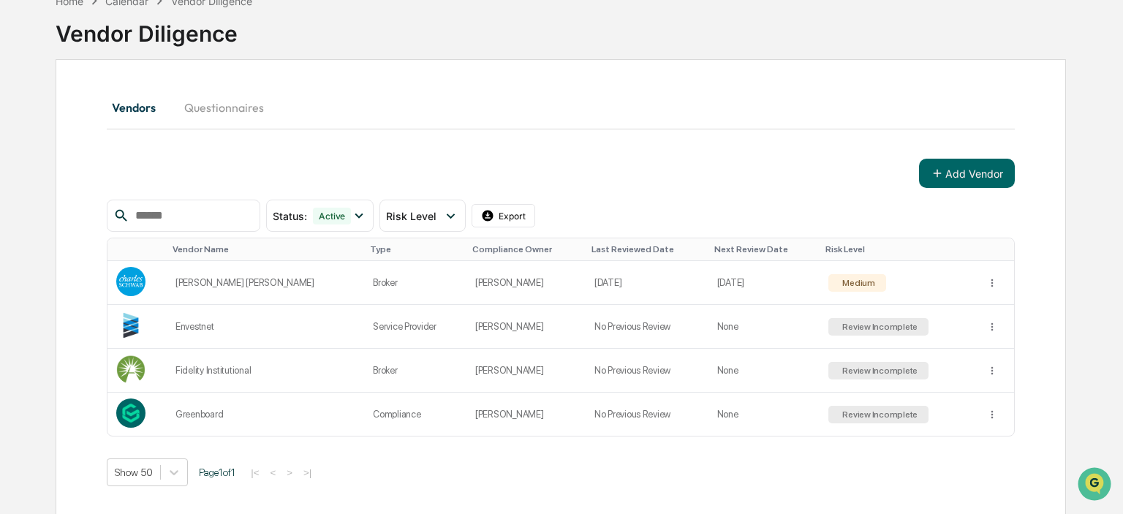
scroll to position [86, 0]
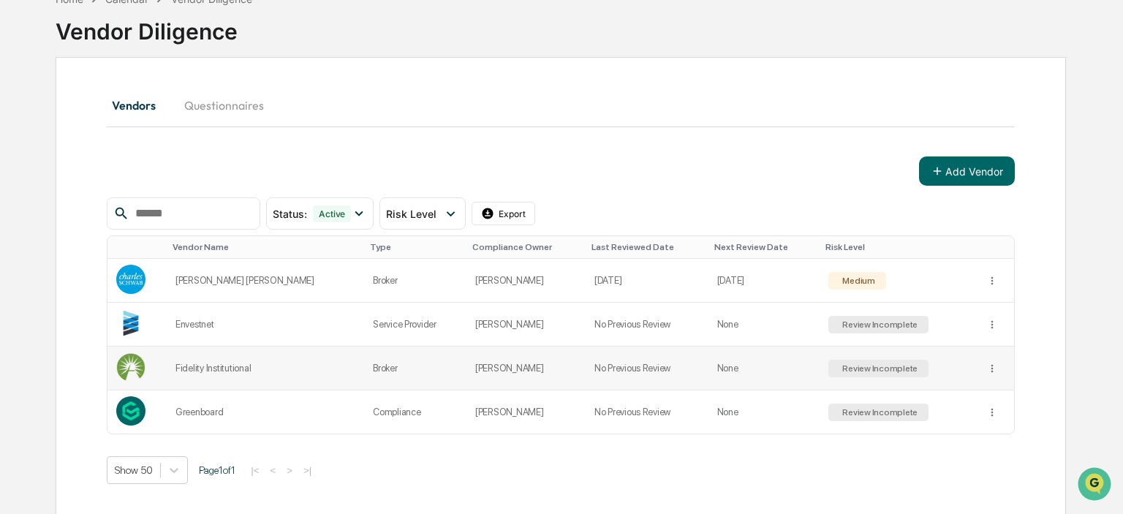
click at [844, 364] on div "Review Incomplete" at bounding box center [878, 368] width 78 height 10
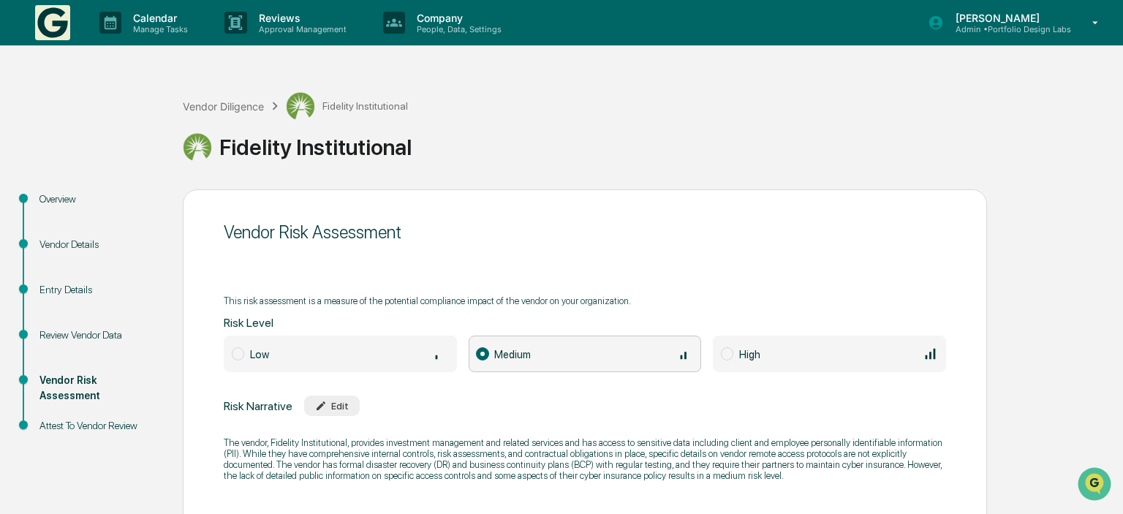
scroll to position [90, 0]
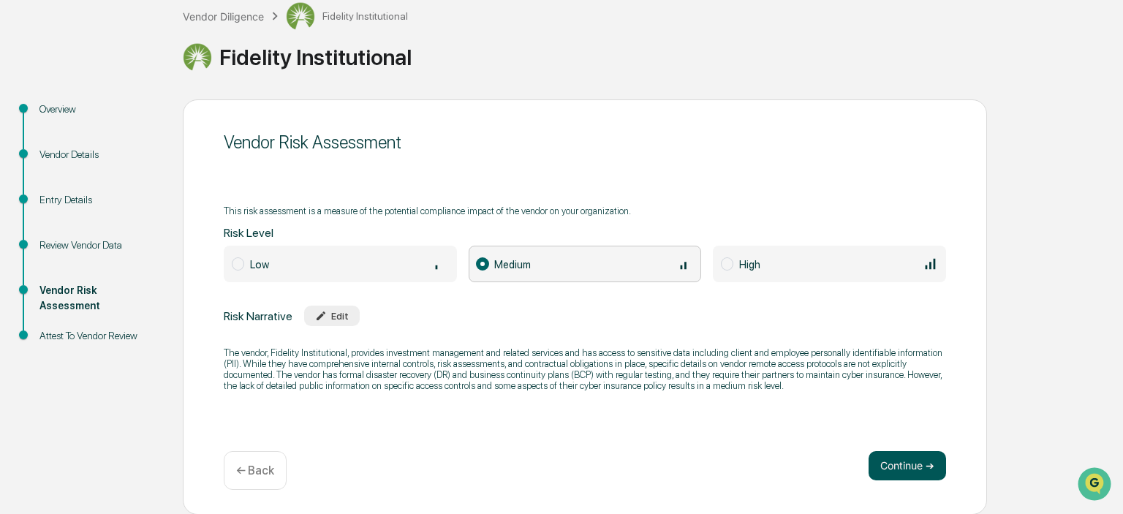
click at [893, 475] on button "Continue ➔" at bounding box center [908, 465] width 78 height 29
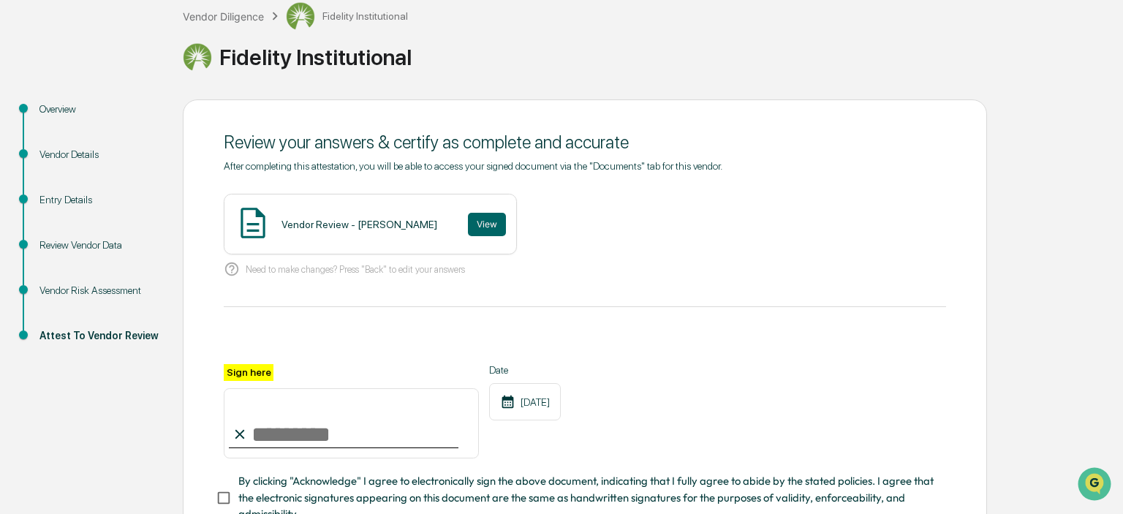
click at [99, 249] on div "Review Vendor Data" at bounding box center [99, 245] width 120 height 15
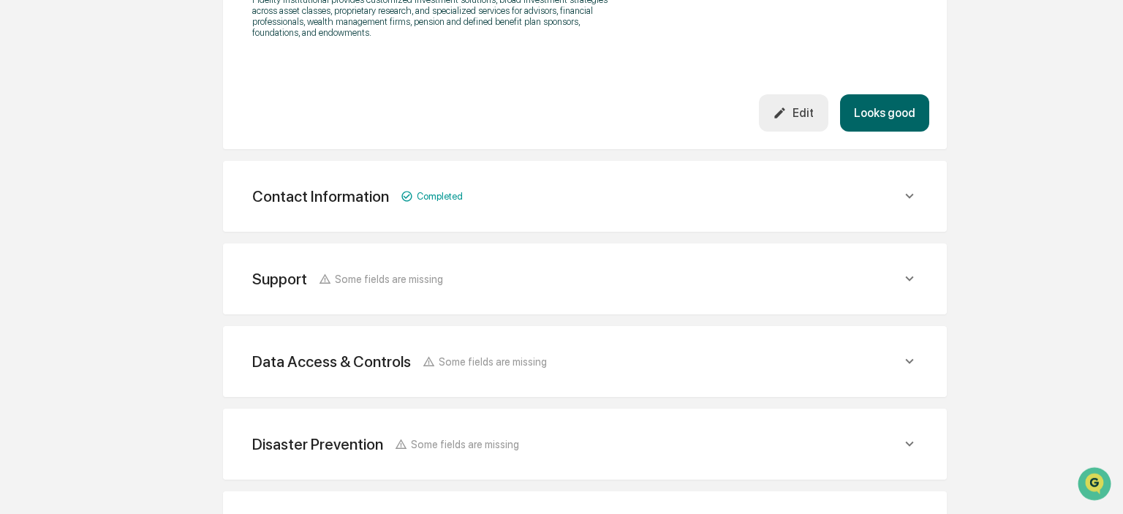
scroll to position [552, 0]
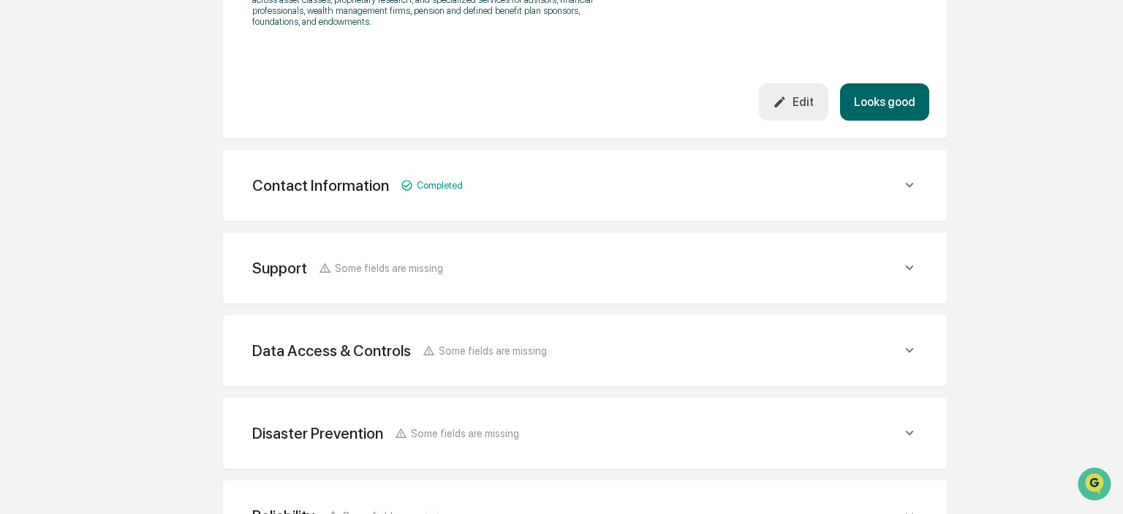
click at [495, 273] on div "Support Some fields are missing" at bounding box center [576, 268] width 649 height 18
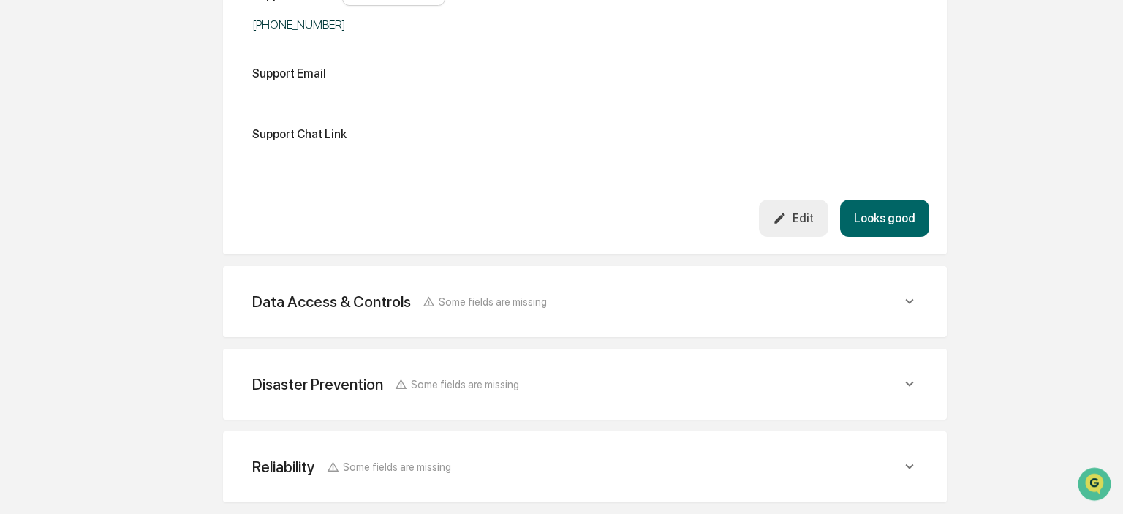
scroll to position [938, 0]
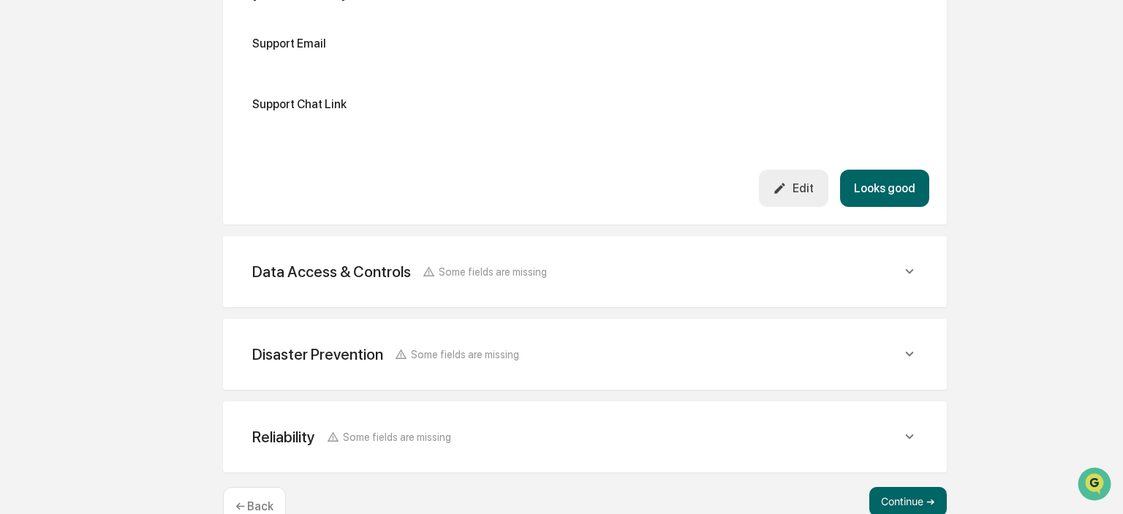
click at [513, 285] on div "Data Access & Controls Some fields are missing" at bounding box center [585, 272] width 689 height 36
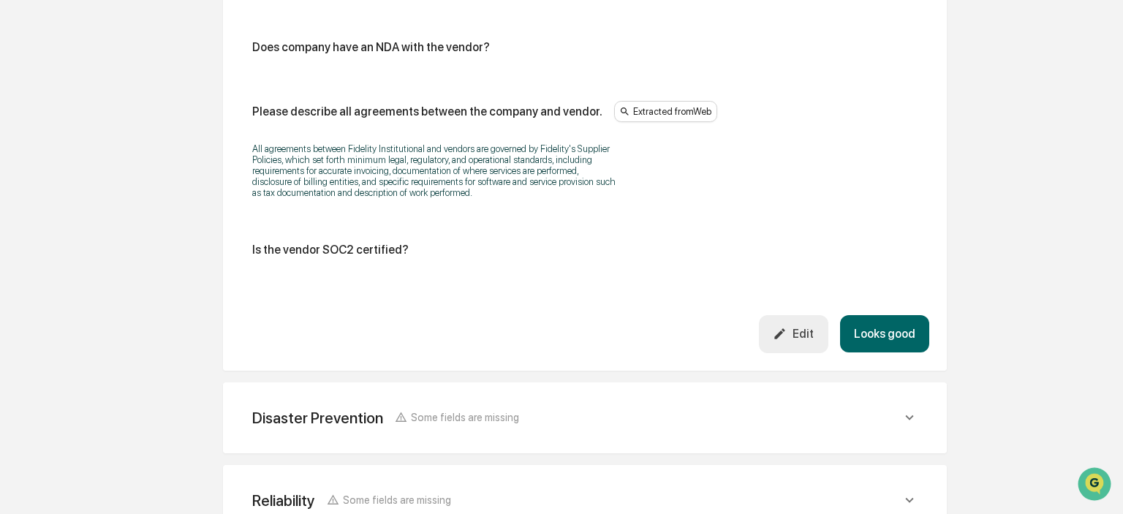
scroll to position [2714, 0]
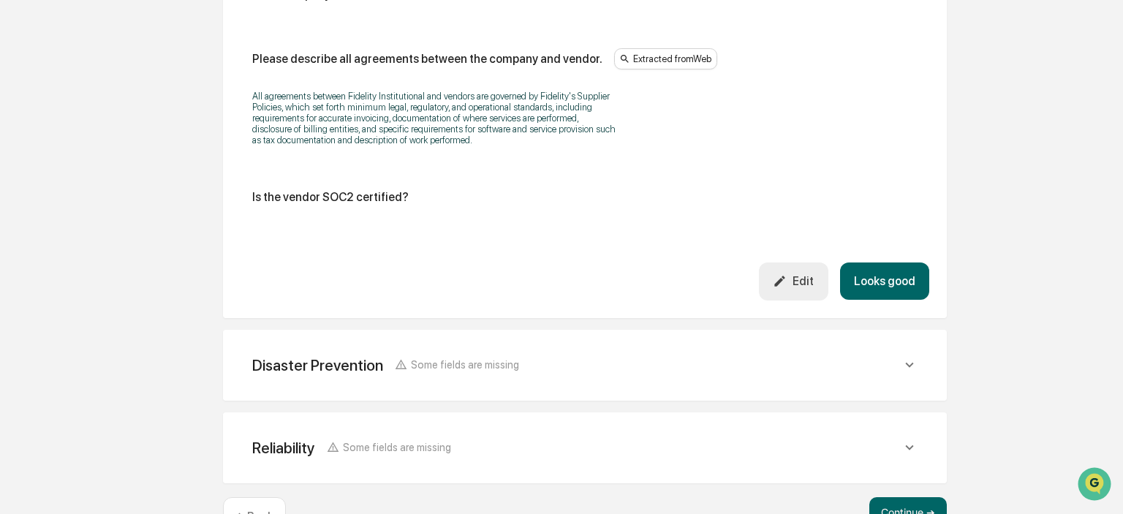
click at [806, 288] on div "Edit" at bounding box center [793, 281] width 41 height 14
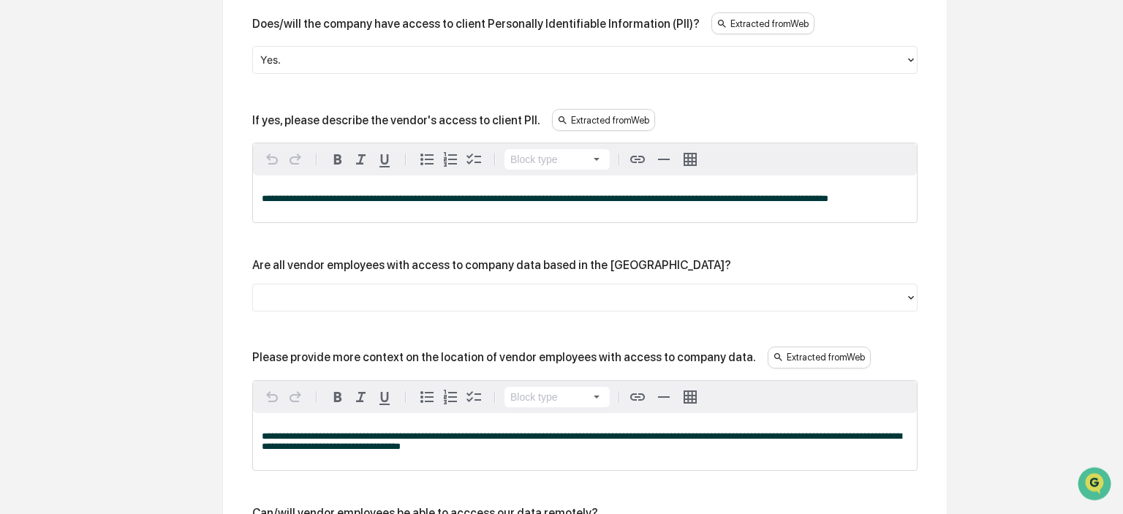
scroll to position [2096, 0]
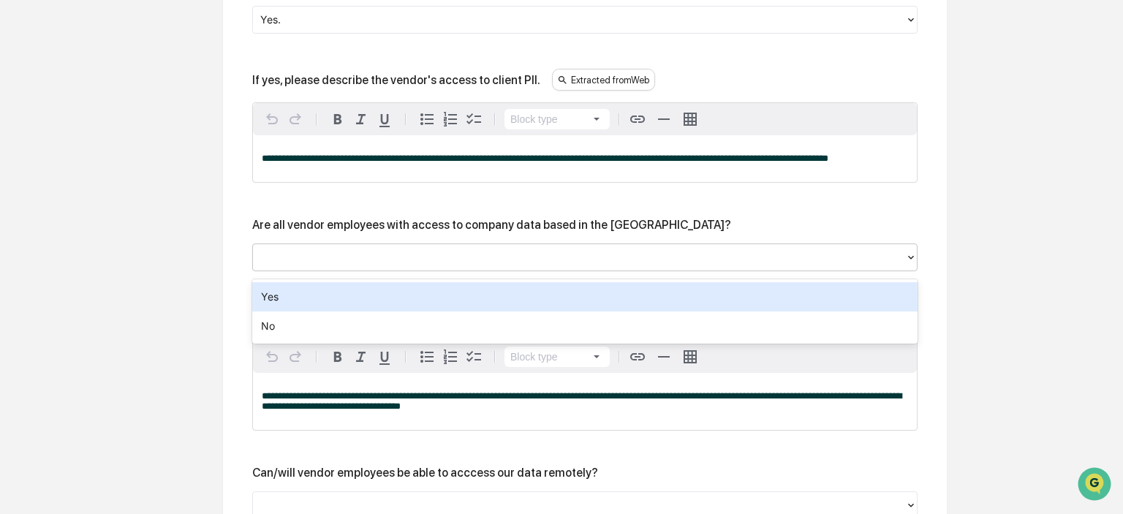
click at [415, 260] on div at bounding box center [579, 257] width 638 height 17
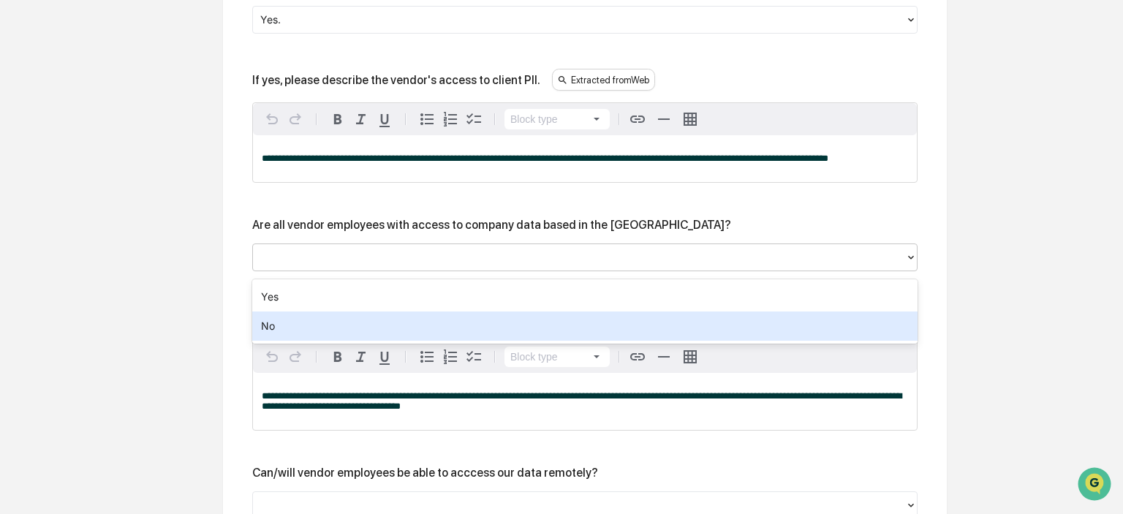
click at [335, 323] on div "No" at bounding box center [584, 325] width 665 height 29
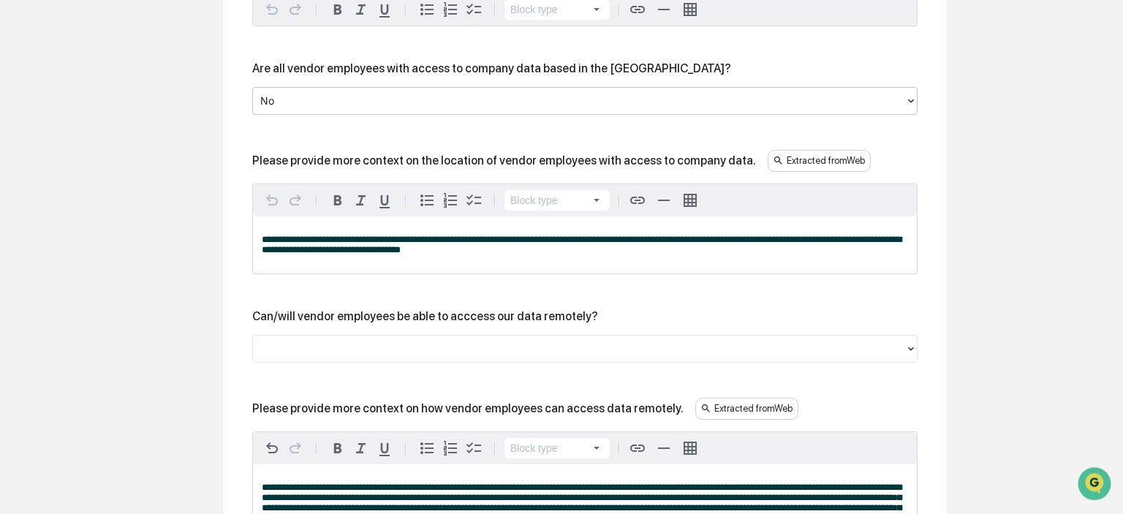
scroll to position [2405, 0]
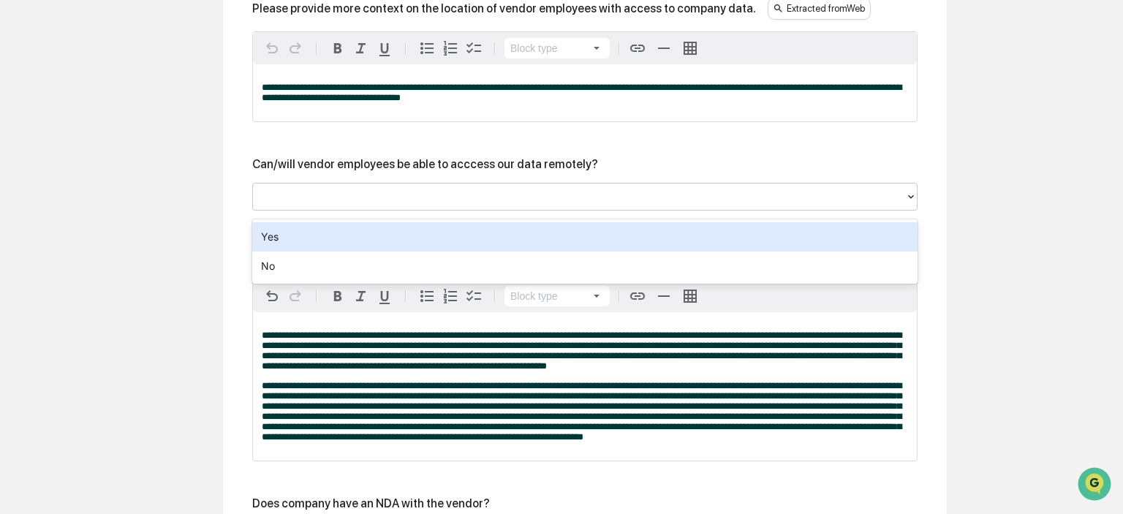
click at [276, 205] on div at bounding box center [579, 196] width 638 height 17
click at [287, 235] on div "Yes" at bounding box center [584, 236] width 665 height 29
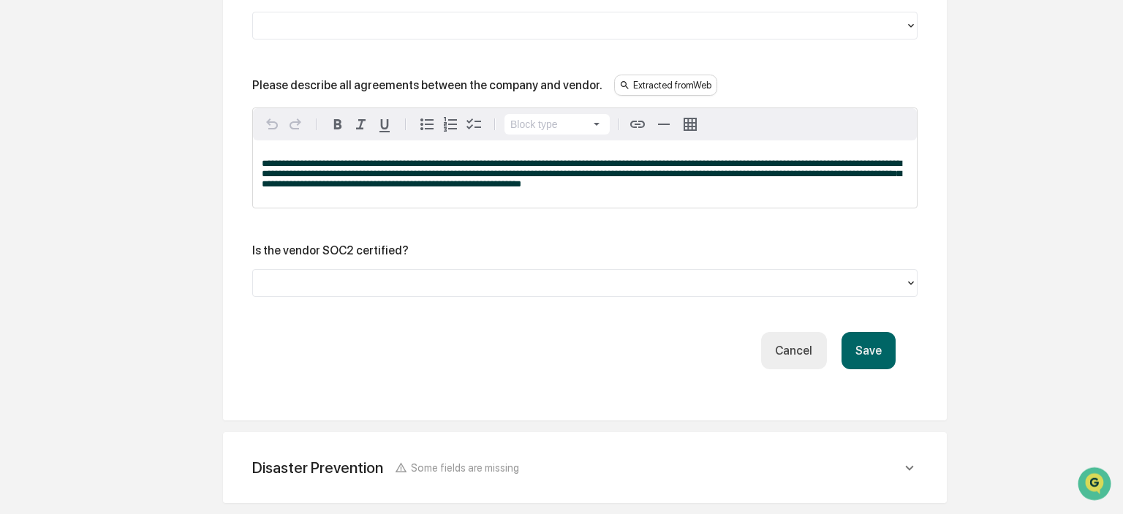
scroll to position [2945, 0]
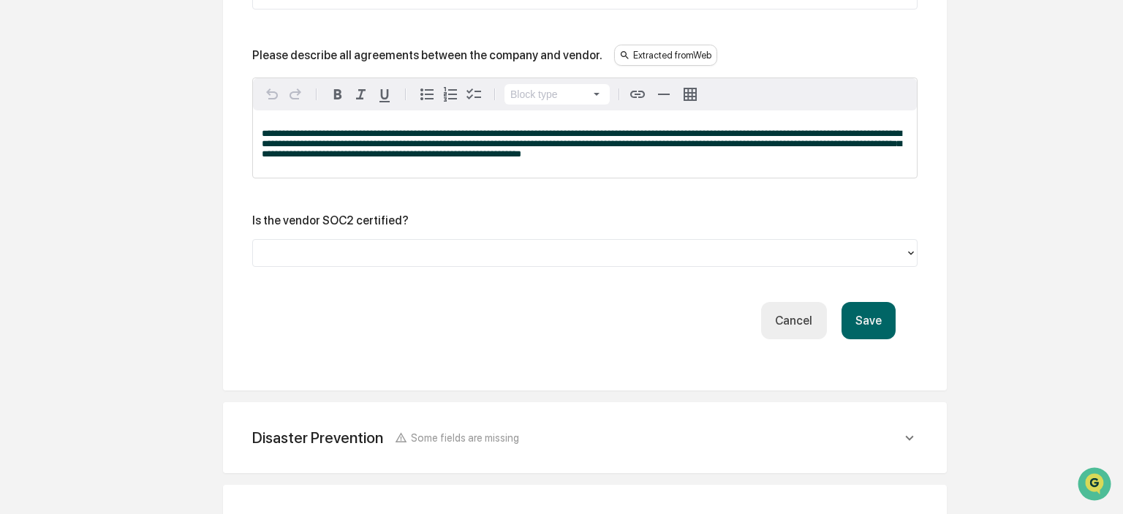
click at [888, 339] on button "Save" at bounding box center [869, 320] width 54 height 37
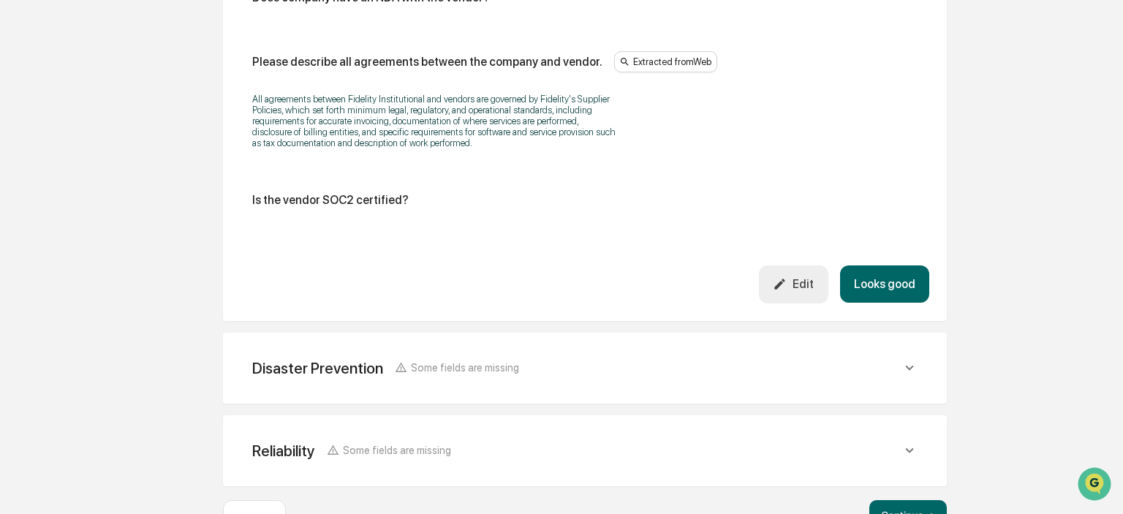
scroll to position [2794, 0]
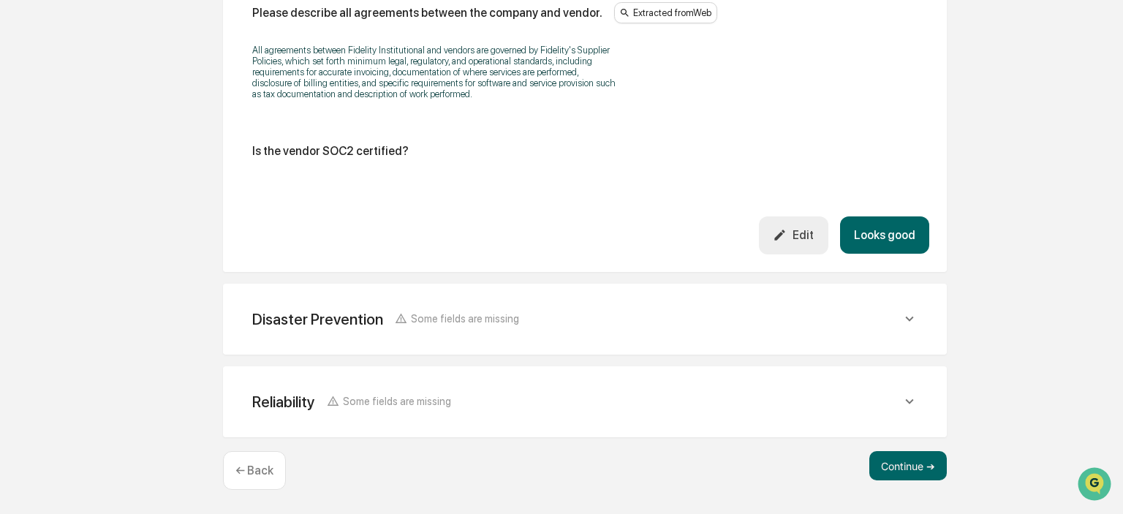
click at [332, 320] on div "Disaster Prevention" at bounding box center [317, 319] width 131 height 18
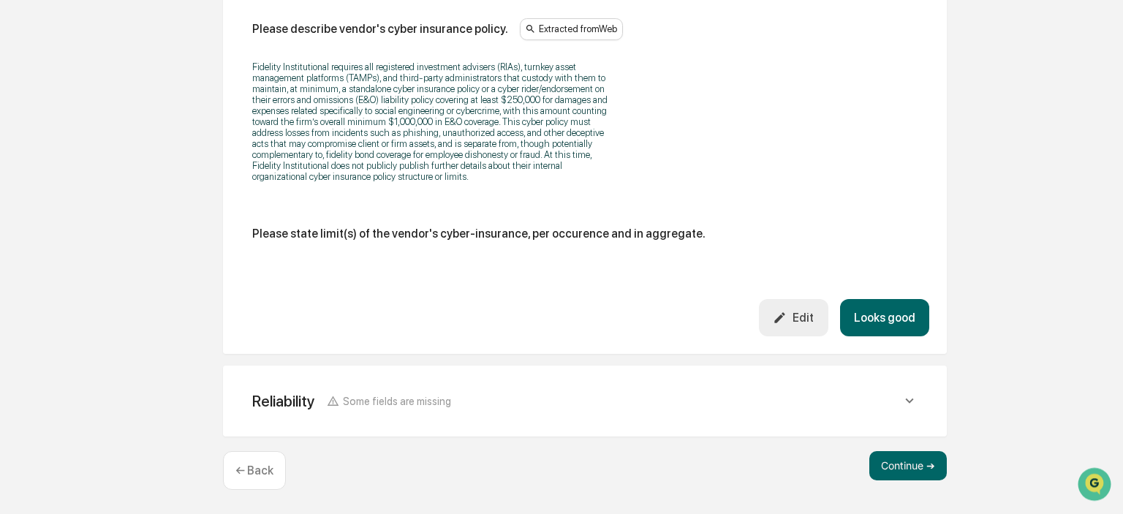
scroll to position [3559, 0]
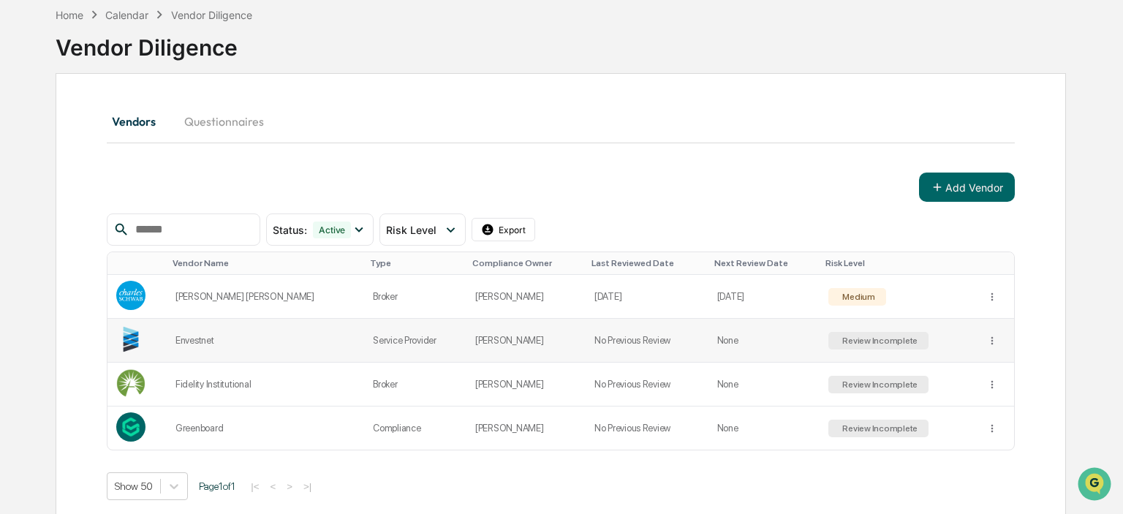
click at [839, 337] on div "Review Incomplete" at bounding box center [878, 341] width 78 height 10
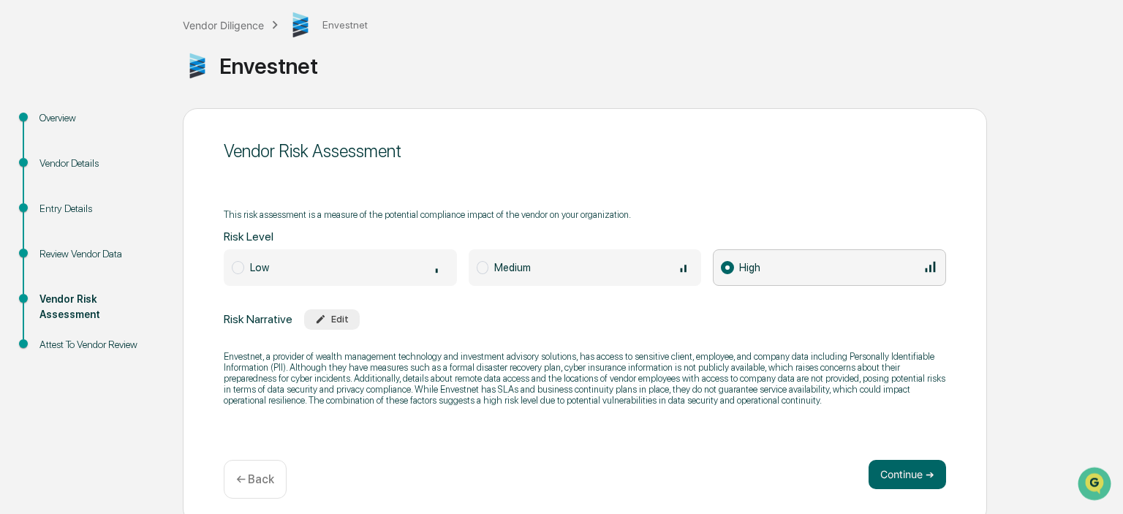
scroll to position [90, 0]
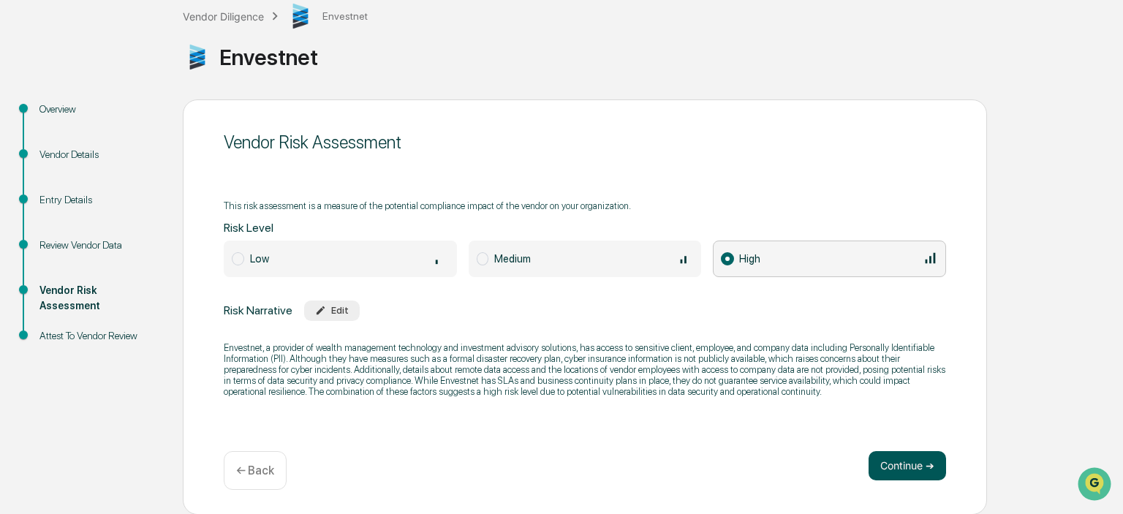
click at [910, 466] on button "Continue ➔" at bounding box center [908, 465] width 78 height 29
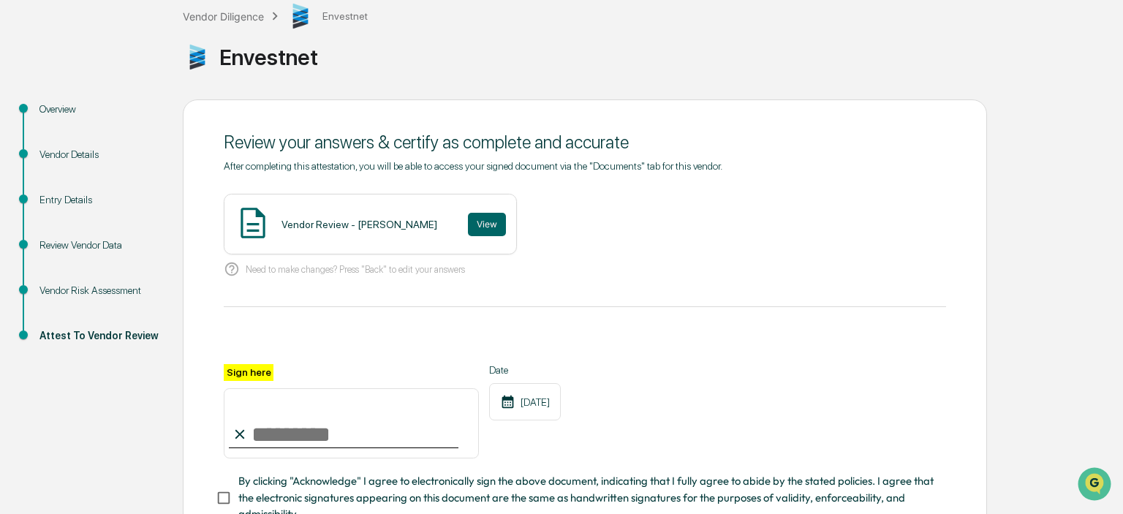
click at [102, 247] on div "Review Vendor Data" at bounding box center [99, 245] width 120 height 15
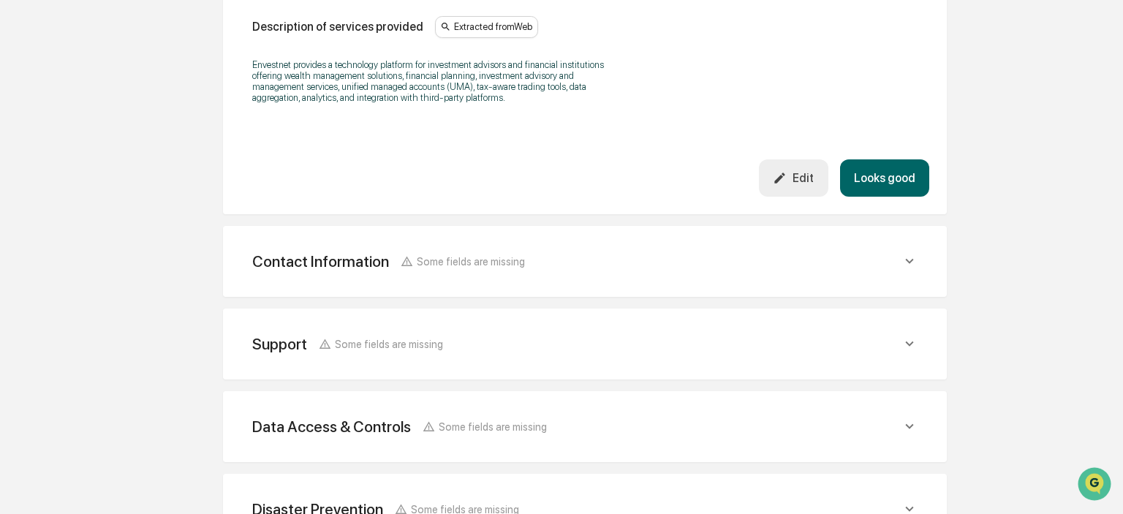
scroll to position [552, 0]
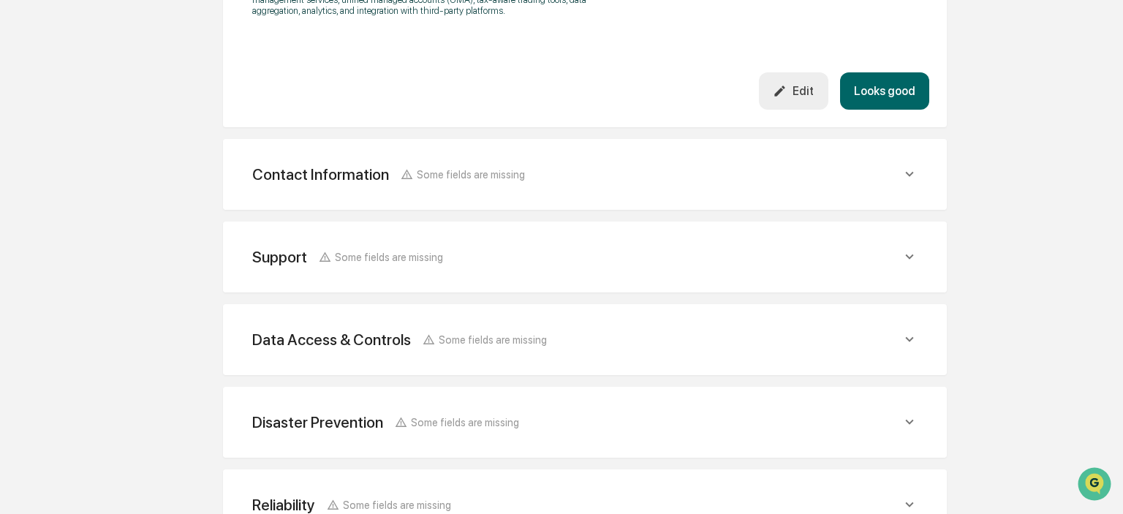
click at [352, 198] on div "Contact Information Some fields are missing Vendor Address Extracted from Web 1…" at bounding box center [585, 174] width 724 height 71
click at [831, 165] on div "Contact Information Some fields are missing" at bounding box center [585, 174] width 689 height 36
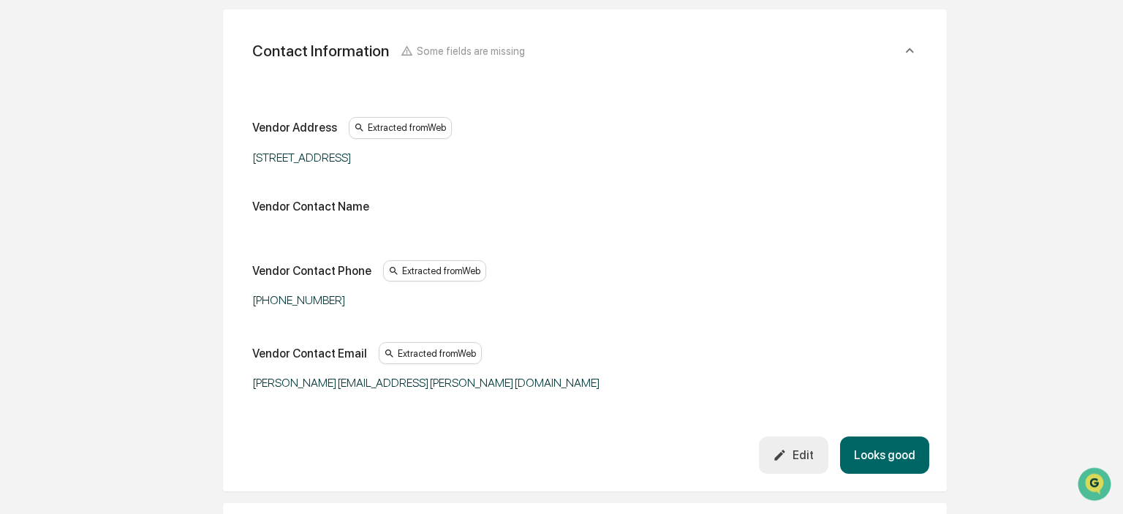
scroll to position [706, 0]
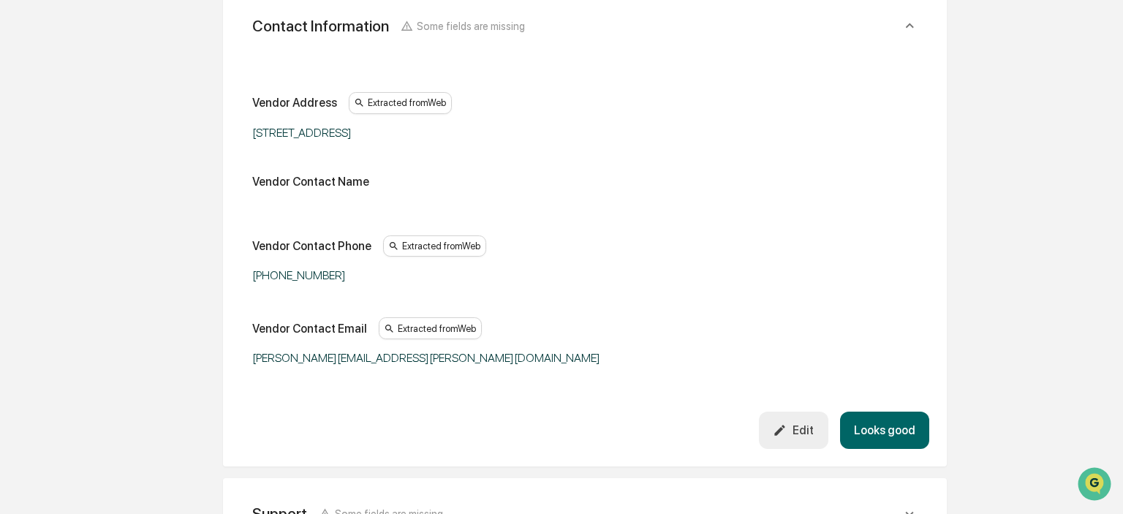
click at [779, 425] on icon "button" at bounding box center [780, 430] width 14 height 14
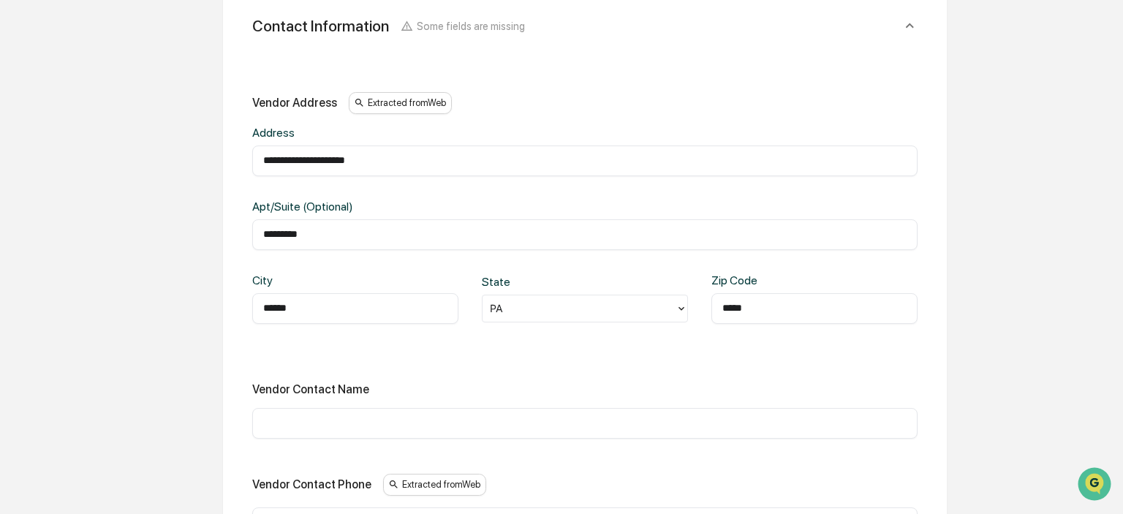
click at [321, 418] on input "text" at bounding box center [584, 423] width 643 height 15
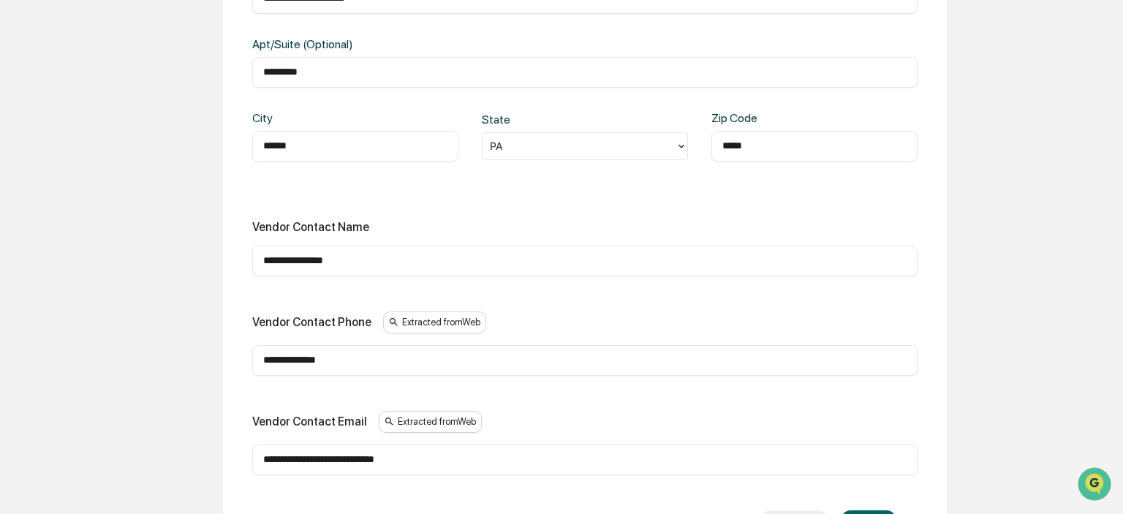
scroll to position [938, 0]
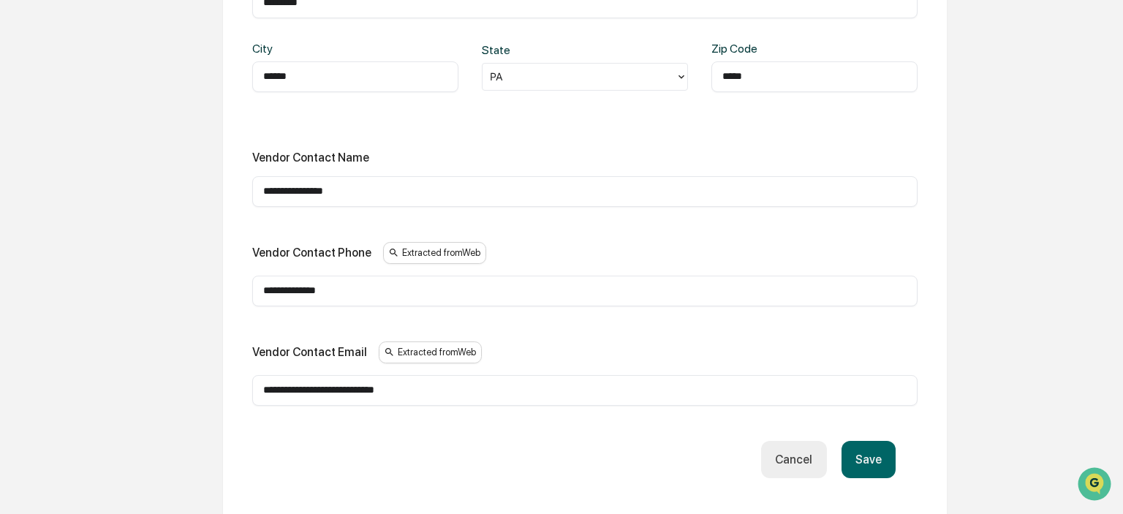
type input "**********"
click at [874, 464] on button "Save" at bounding box center [869, 459] width 54 height 37
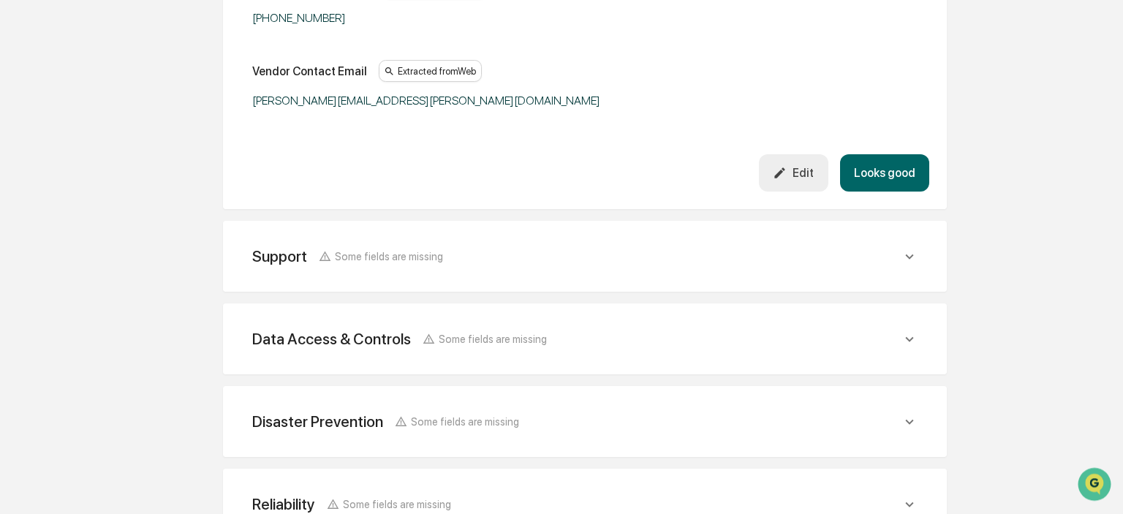
scroll to position [1015, 0]
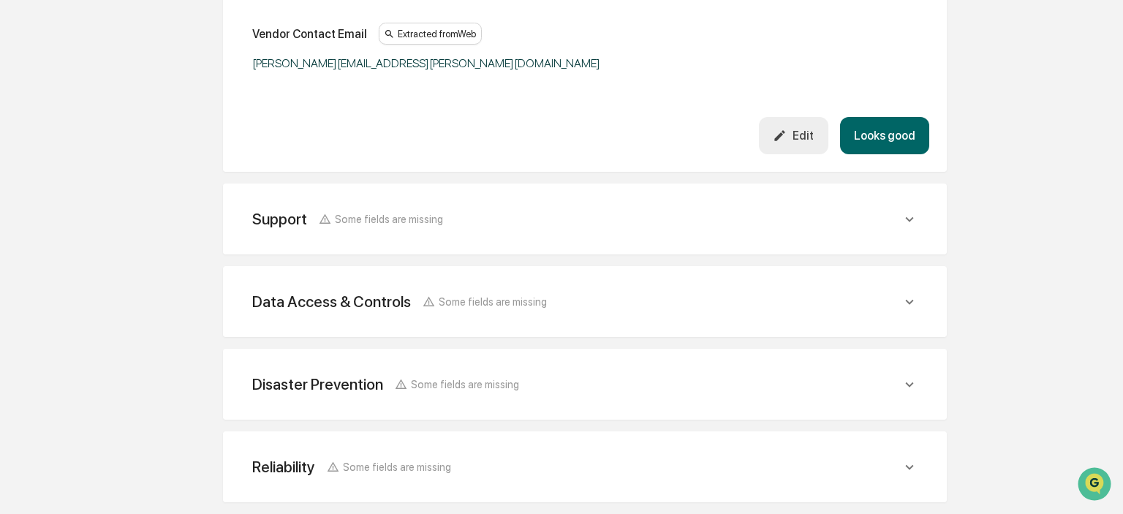
click at [434, 235] on div "Support Some fields are missing" at bounding box center [585, 219] width 689 height 36
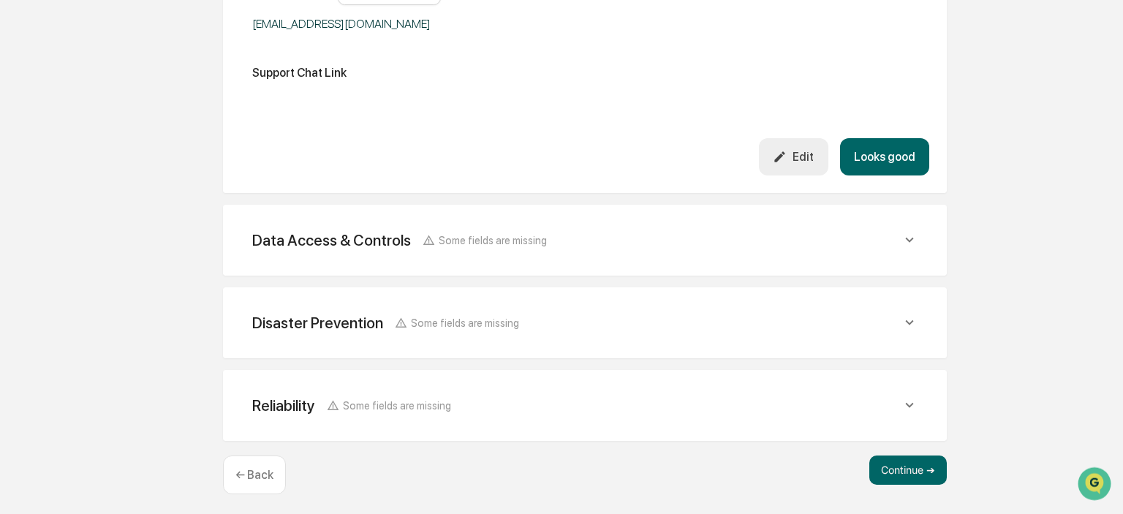
scroll to position [1451, 0]
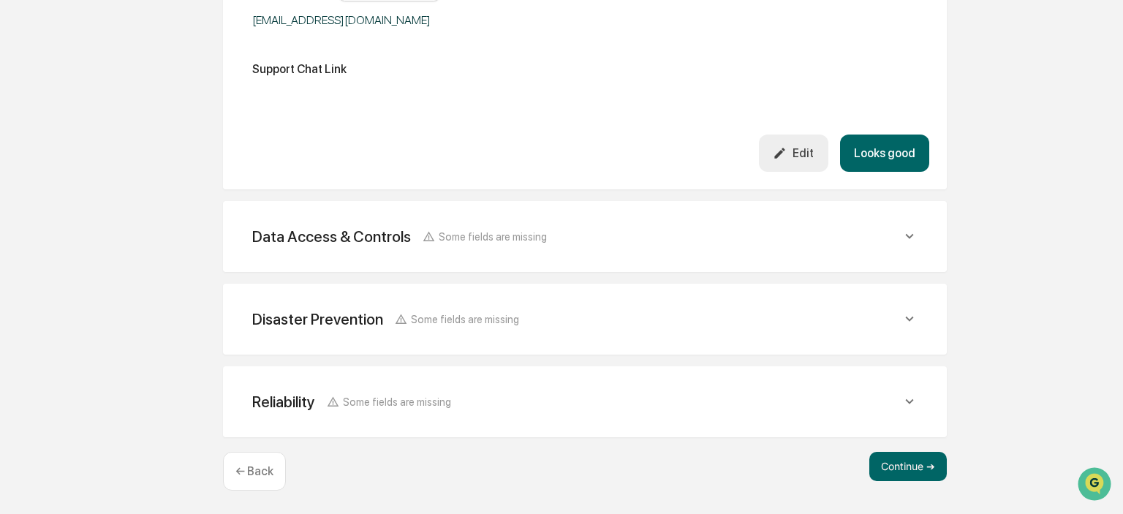
click at [466, 253] on div "Data Access & Controls Some fields are missing" at bounding box center [585, 237] width 689 height 36
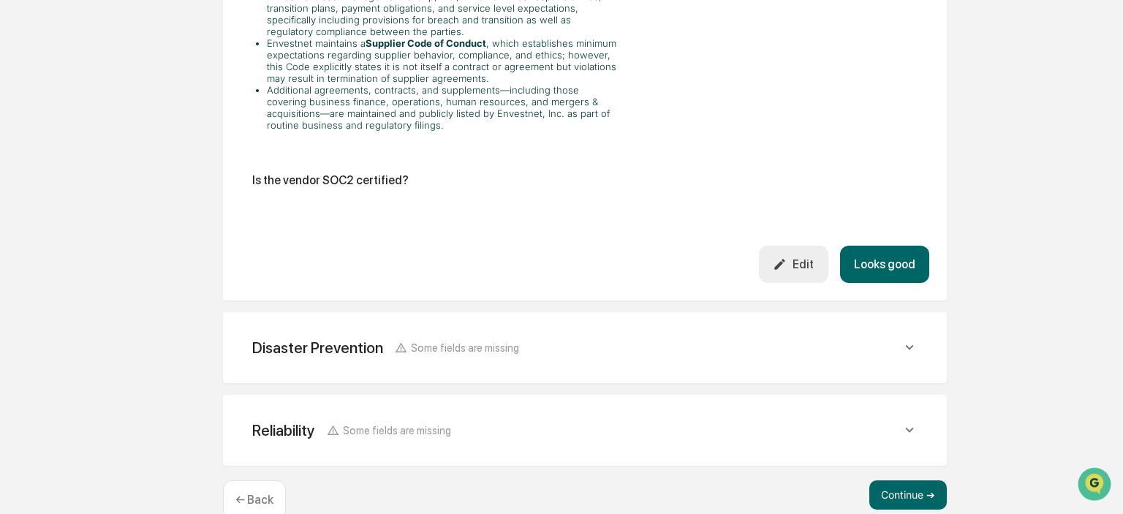
scroll to position [3527, 0]
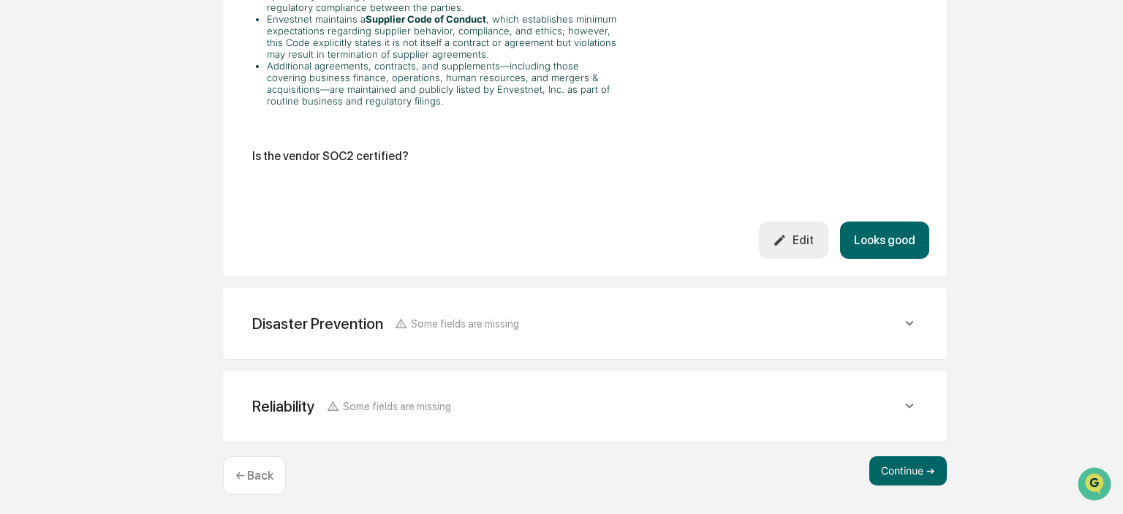
click at [423, 341] on div "Disaster Prevention Some fields are missing Does the vendor have a formal disas…" at bounding box center [585, 323] width 724 height 71
click at [338, 314] on div "Disaster Prevention" at bounding box center [317, 323] width 131 height 18
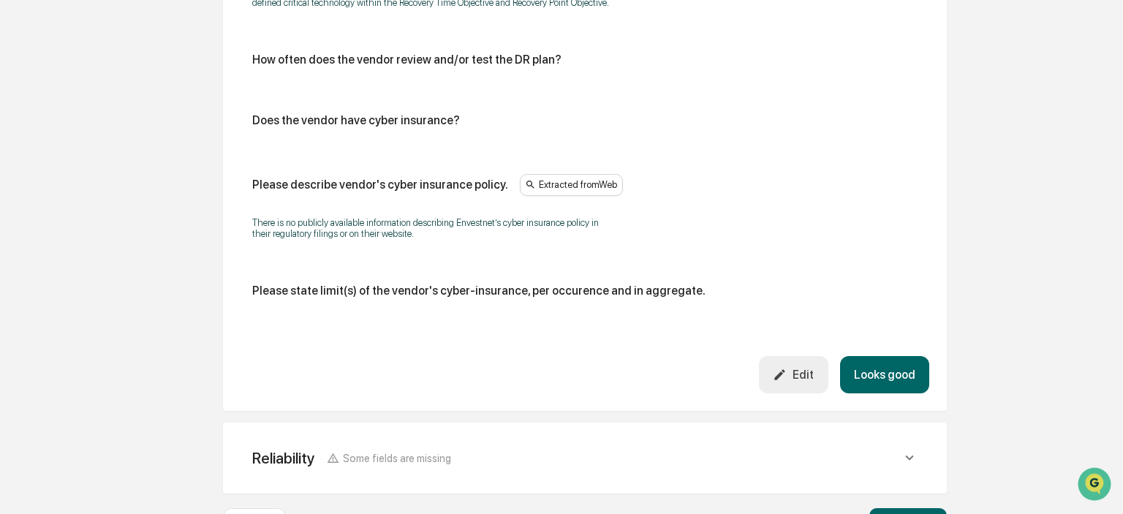
scroll to position [4118, 0]
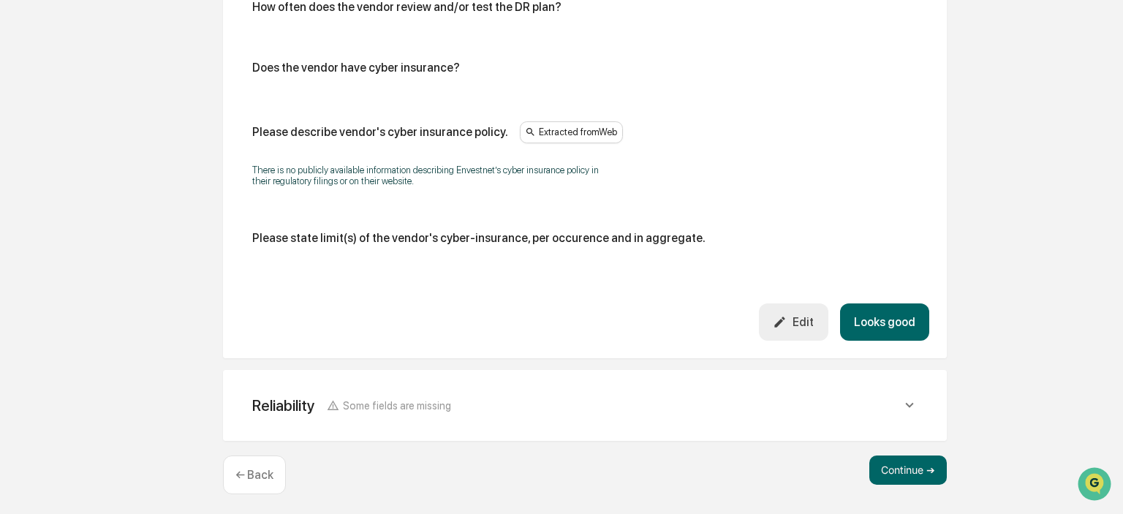
scroll to position [69, 0]
